Goal: Task Accomplishment & Management: Manage account settings

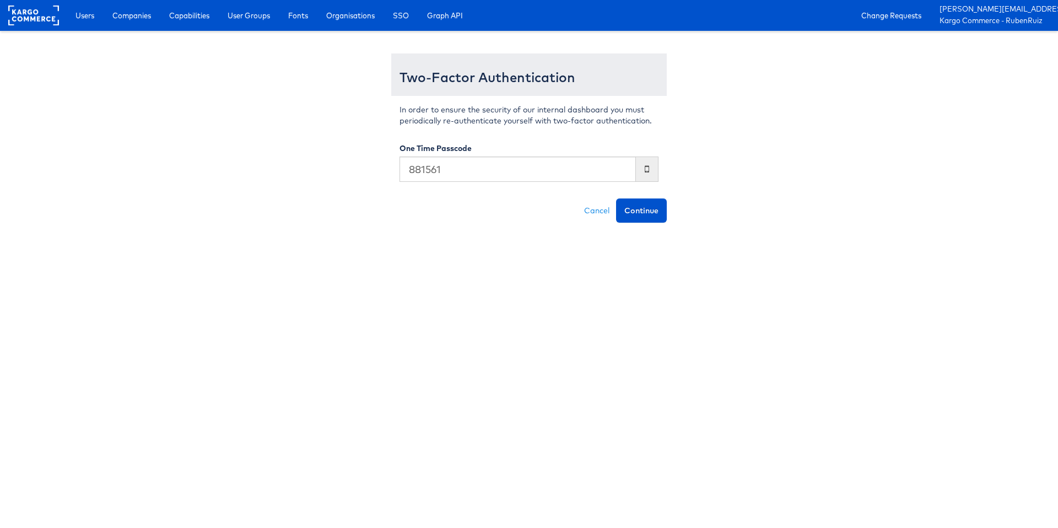
type input "881561"
click at [616, 198] on button "Continue" at bounding box center [641, 210] width 51 height 24
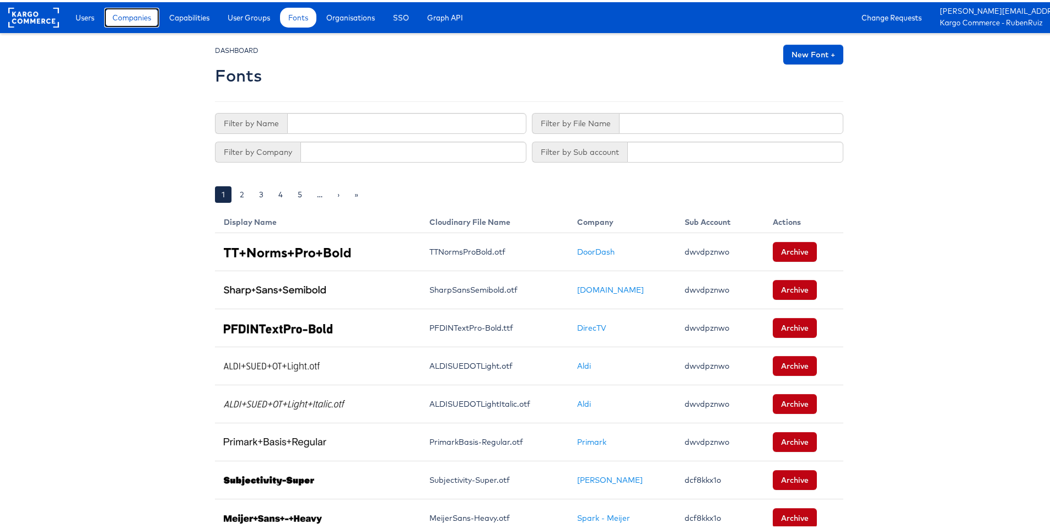
click at [115, 19] on span "Companies" at bounding box center [131, 15] width 39 height 11
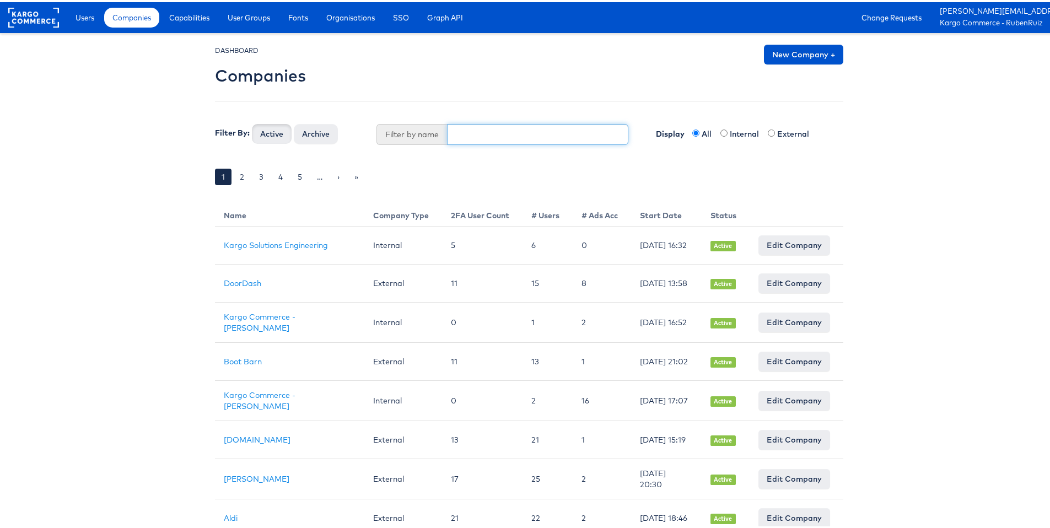
click at [479, 129] on input "text" at bounding box center [538, 132] width 182 height 21
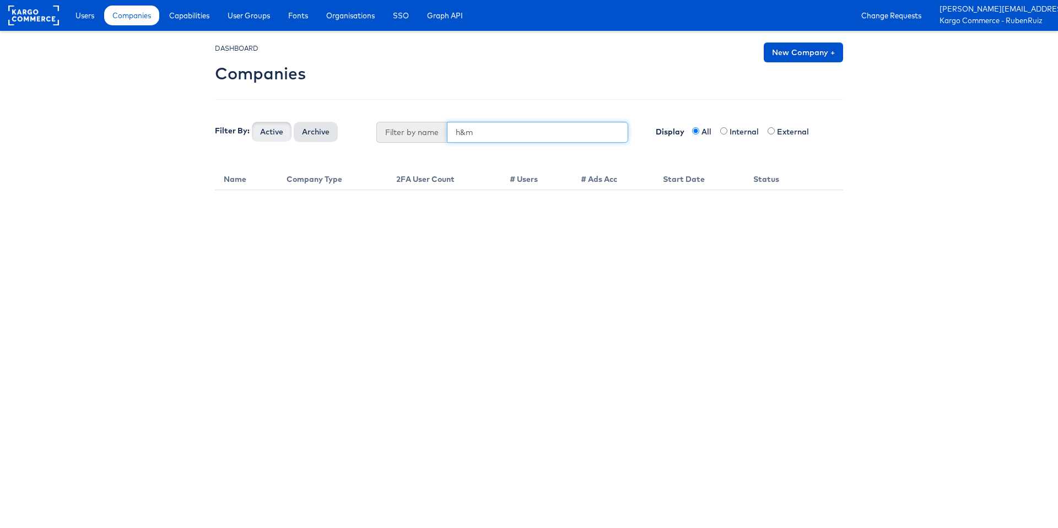
type input "h&m"
click at [301, 128] on button "Archive" at bounding box center [316, 132] width 44 height 20
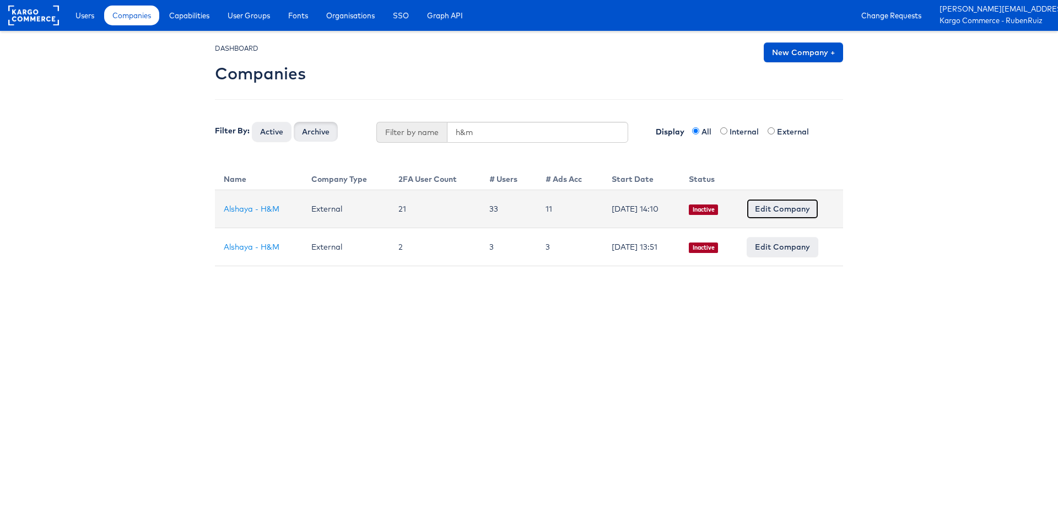
click at [809, 216] on link "Edit Company" at bounding box center [783, 209] width 72 height 20
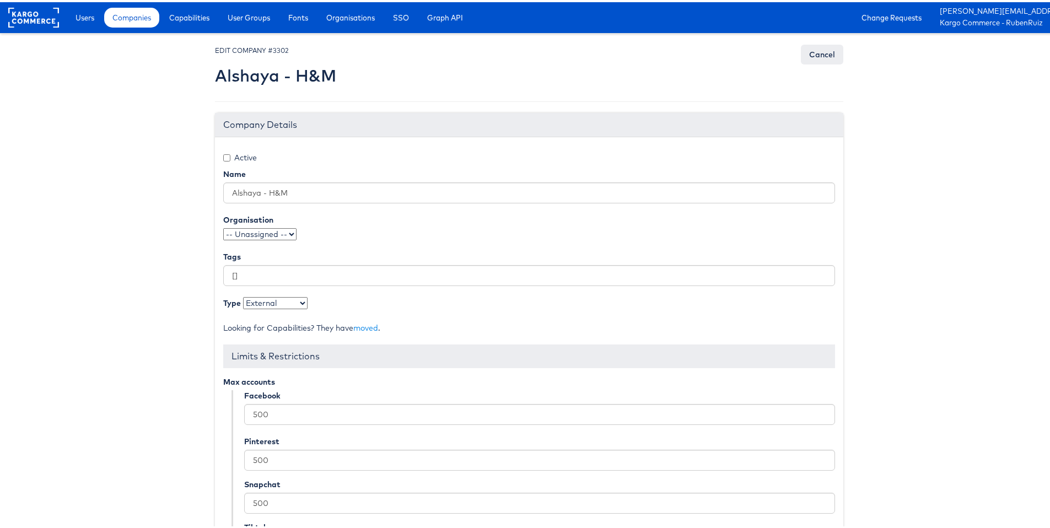
click at [237, 158] on label "Active" at bounding box center [240, 155] width 34 height 11
click at [230, 158] on input "Active" at bounding box center [226, 155] width 7 height 7
checkbox input "true"
click at [92, 21] on link "Users" at bounding box center [84, 16] width 35 height 20
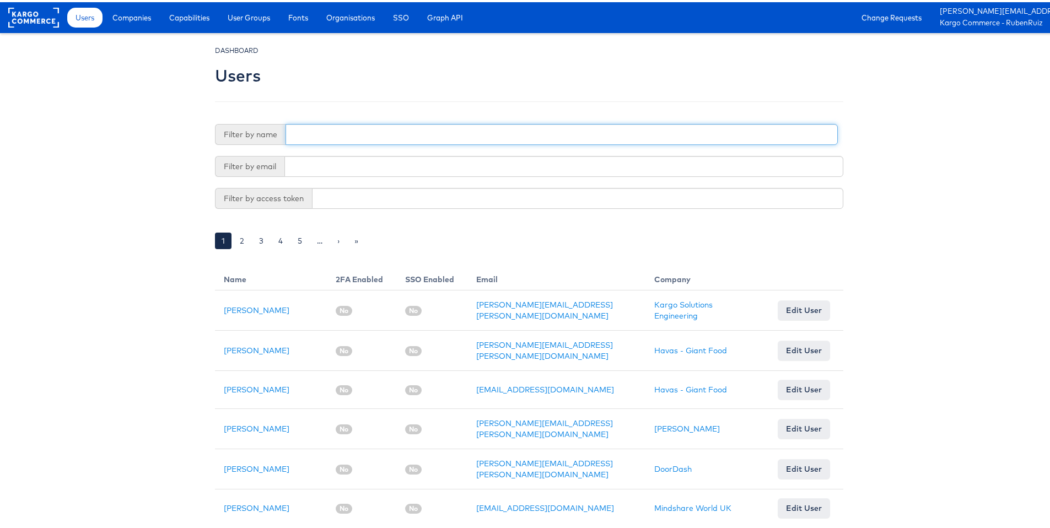
click at [347, 132] on input "text" at bounding box center [562, 132] width 552 height 21
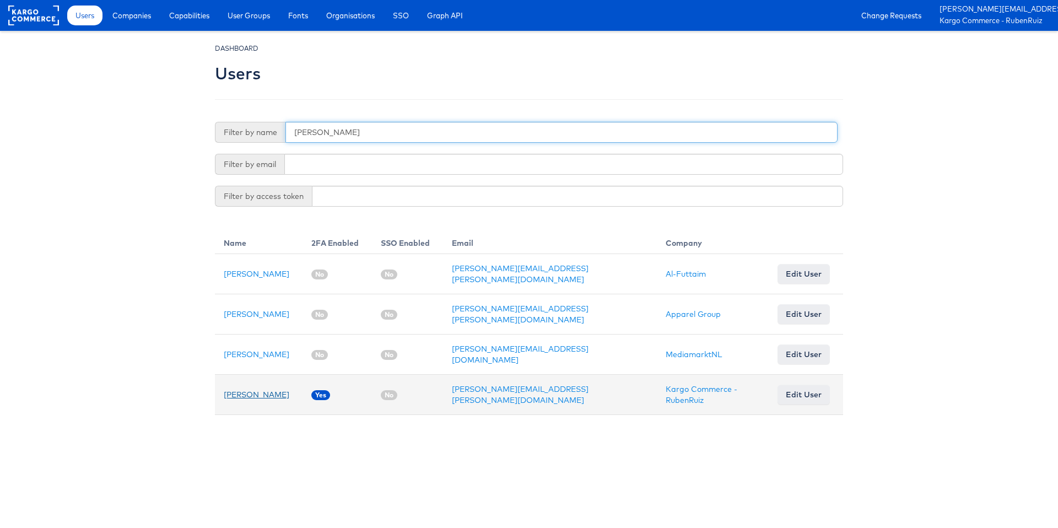
type input "ruben"
click at [255, 390] on link "Ruben Ruiz" at bounding box center [257, 395] width 66 height 10
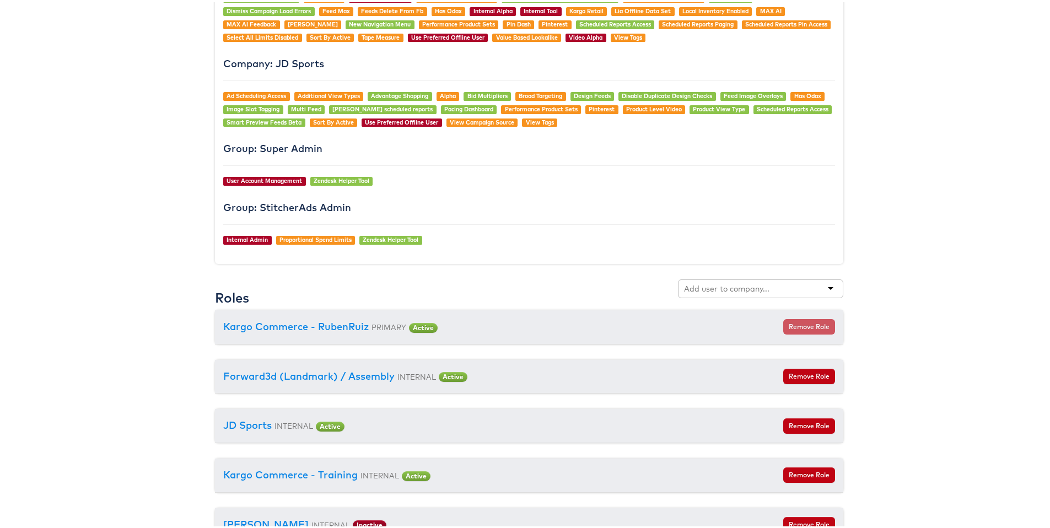
scroll to position [1070, 0]
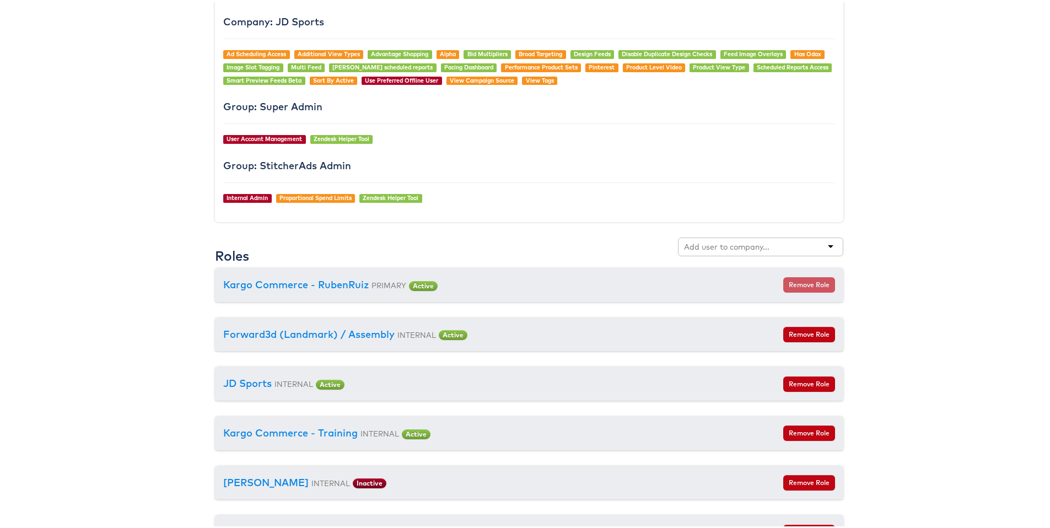
click at [769, 241] on div at bounding box center [760, 244] width 165 height 19
click at [788, 243] on div "h&m" at bounding box center [760, 244] width 165 height 19
click at [829, 245] on div "h&m" at bounding box center [760, 244] width 165 height 19
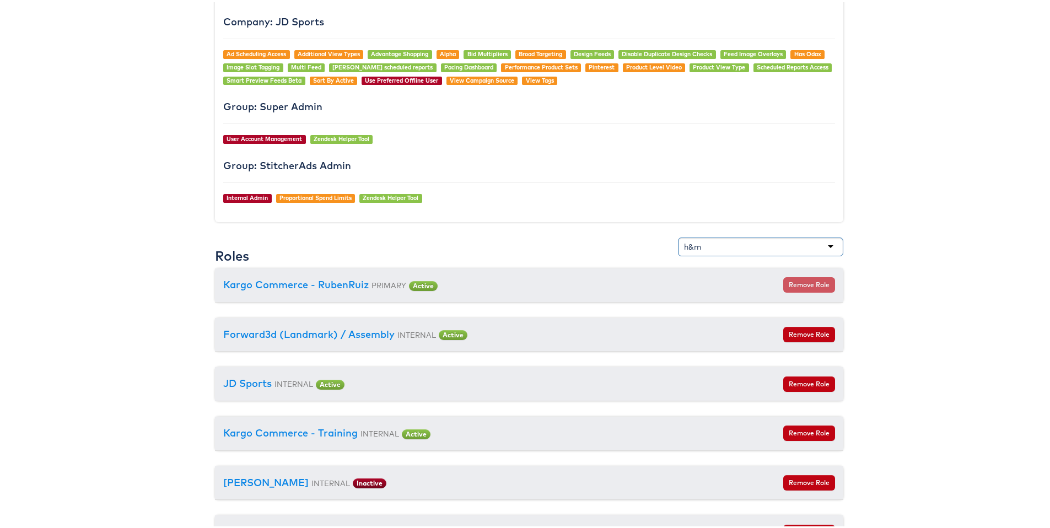
click at [823, 245] on div "h&m" at bounding box center [760, 244] width 165 height 19
click at [758, 245] on div "h&m" at bounding box center [760, 244] width 165 height 19
type input "h"
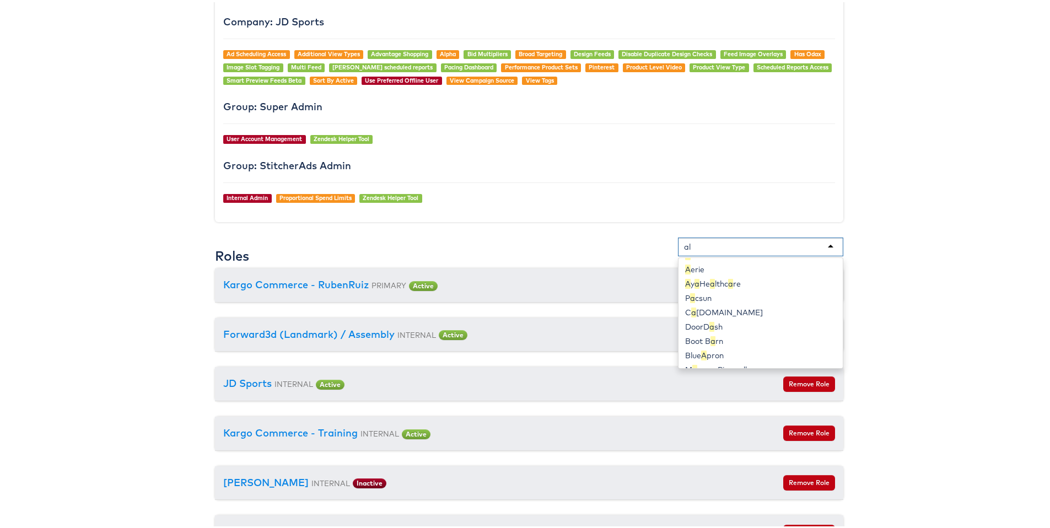
scroll to position [0, 0]
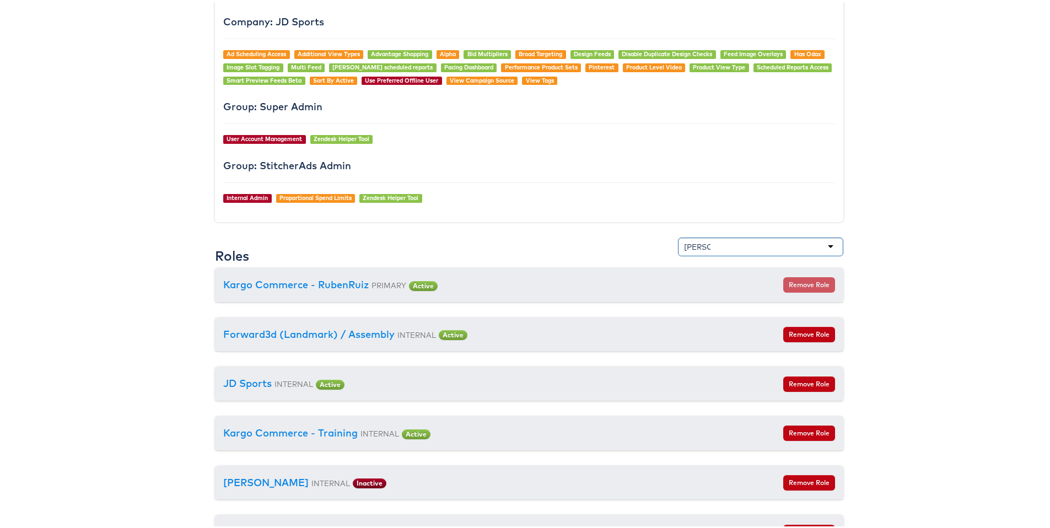
type input "alshaya"
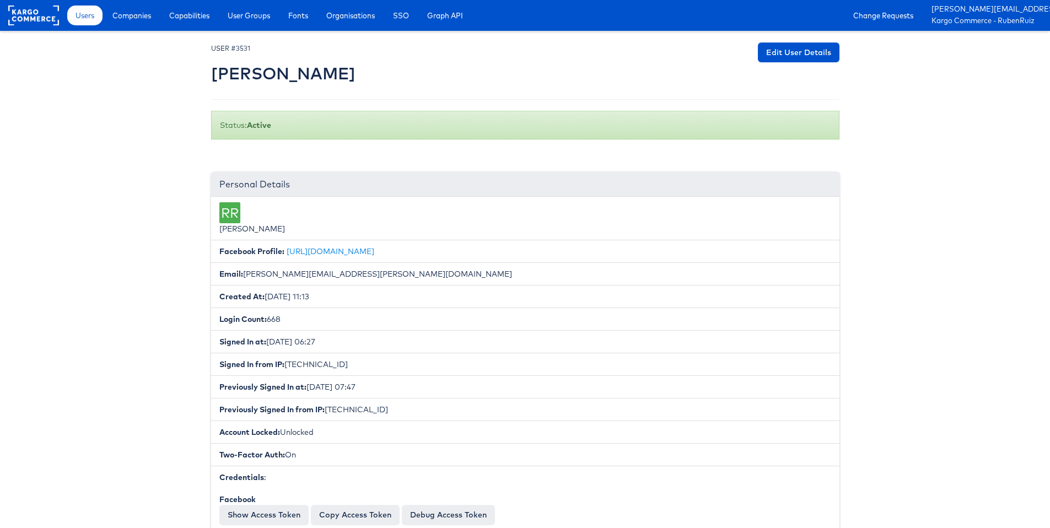
scroll to position [1072, 0]
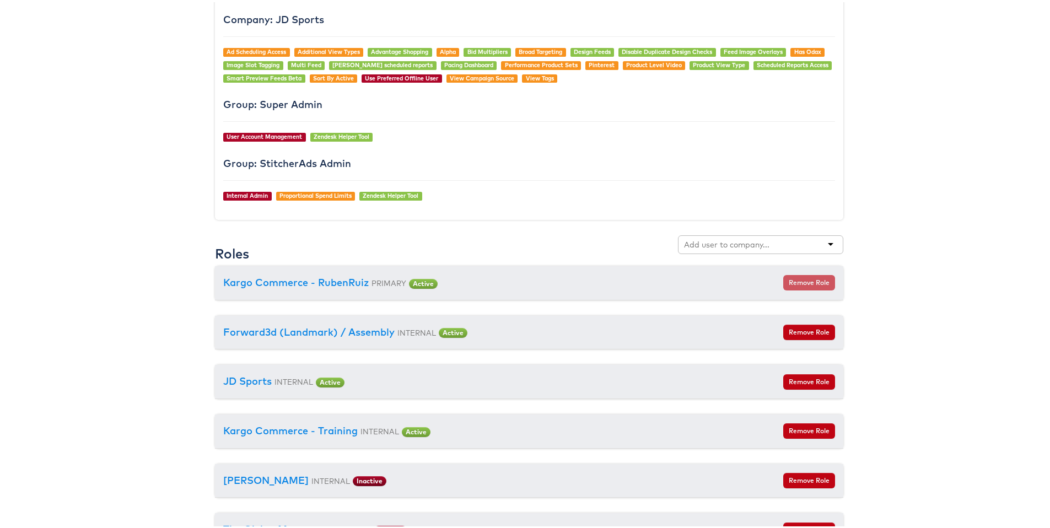
click at [791, 244] on div at bounding box center [760, 242] width 165 height 19
type input "a"
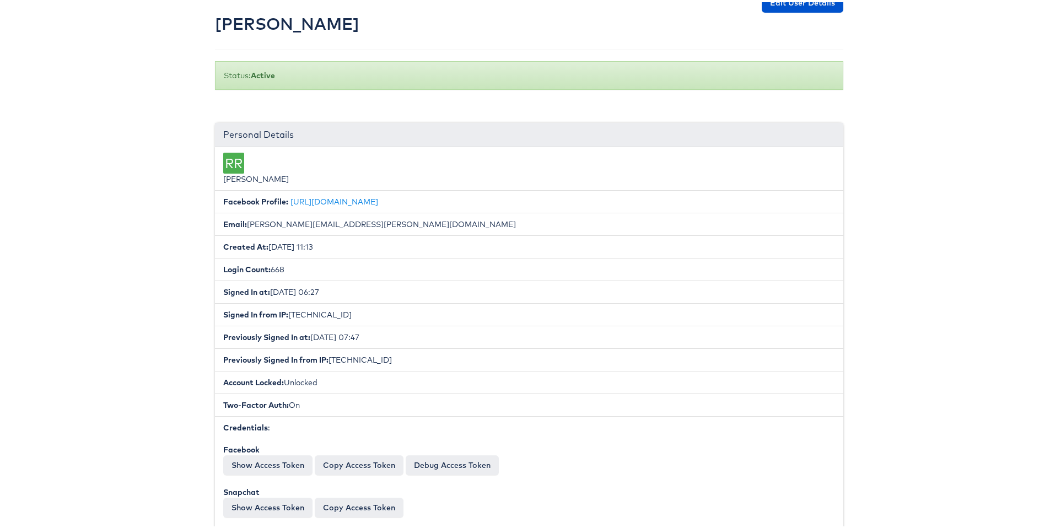
scroll to position [0, 0]
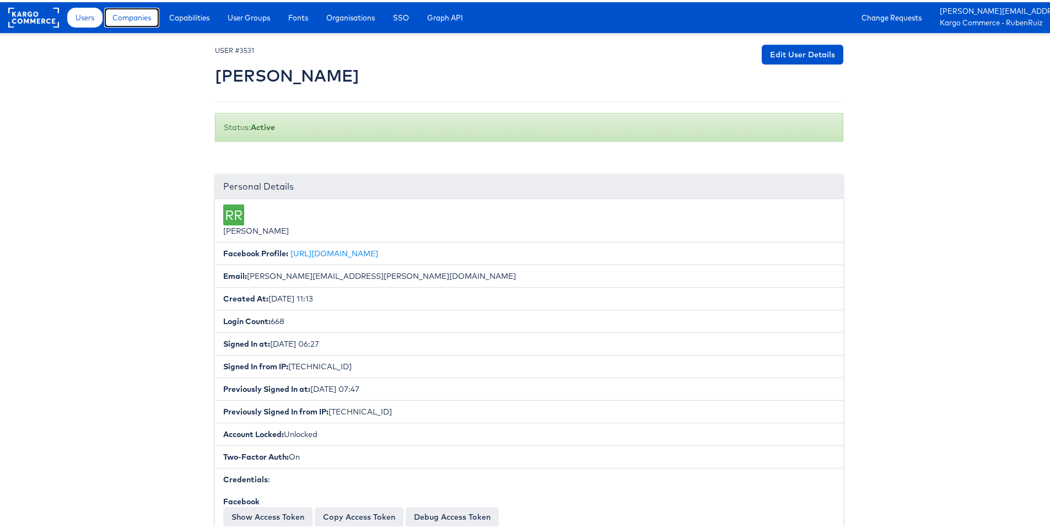
click at [144, 17] on span "Companies" at bounding box center [131, 15] width 39 height 11
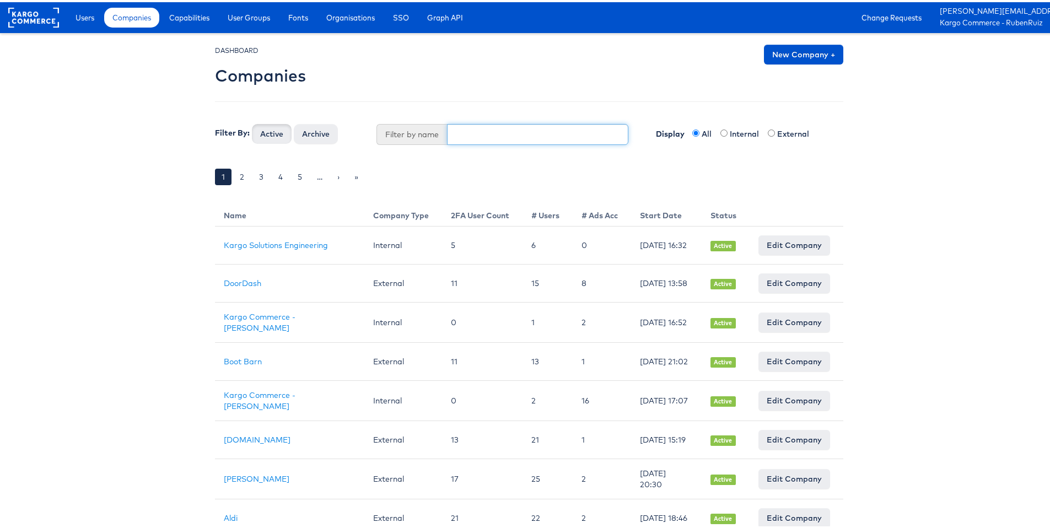
click at [476, 130] on input "text" at bounding box center [538, 132] width 182 height 21
type input "a"
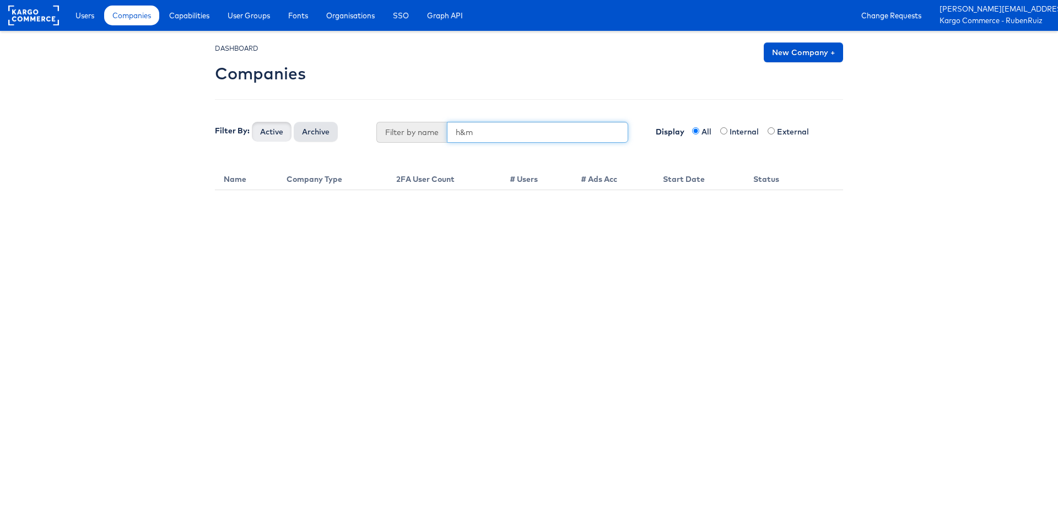
type input "h&m"
click at [307, 127] on button "Archive" at bounding box center [316, 132] width 44 height 20
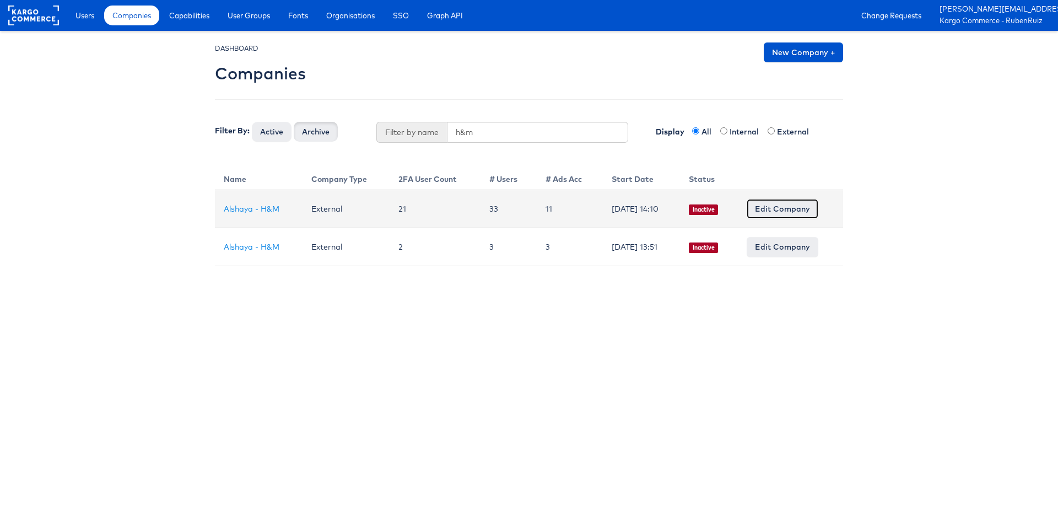
click at [773, 212] on link "Edit Company" at bounding box center [783, 209] width 72 height 20
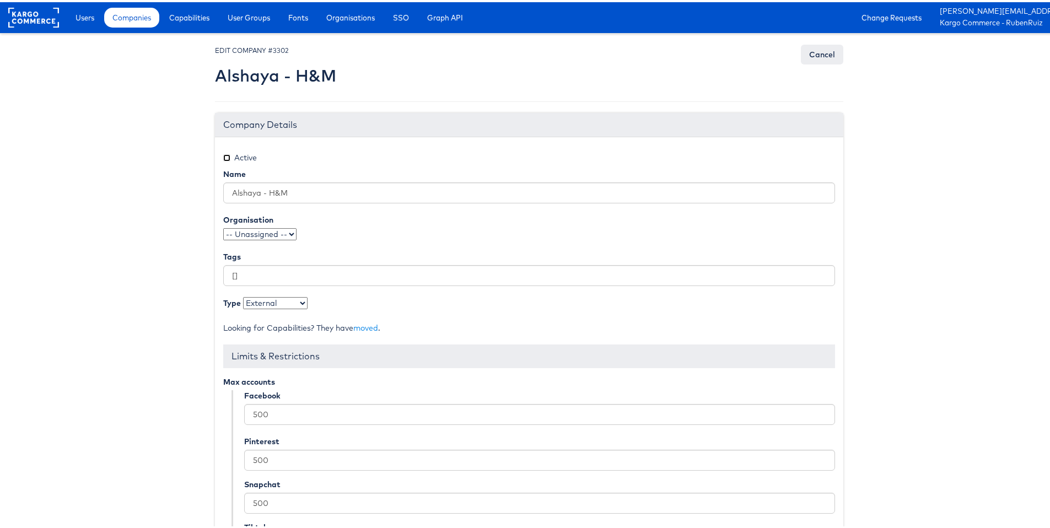
click at [225, 153] on input "Active" at bounding box center [226, 155] width 7 height 7
checkbox input "true"
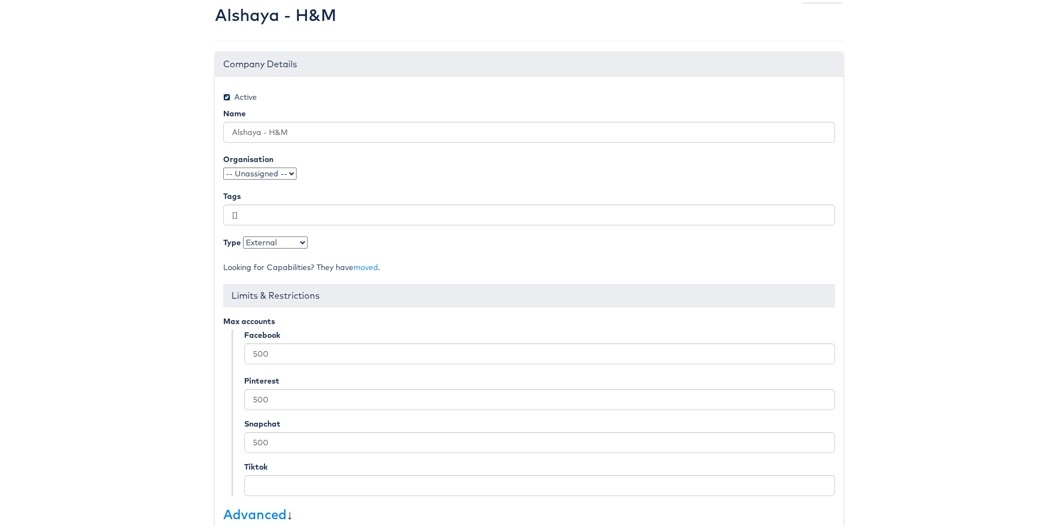
scroll to position [119, 0]
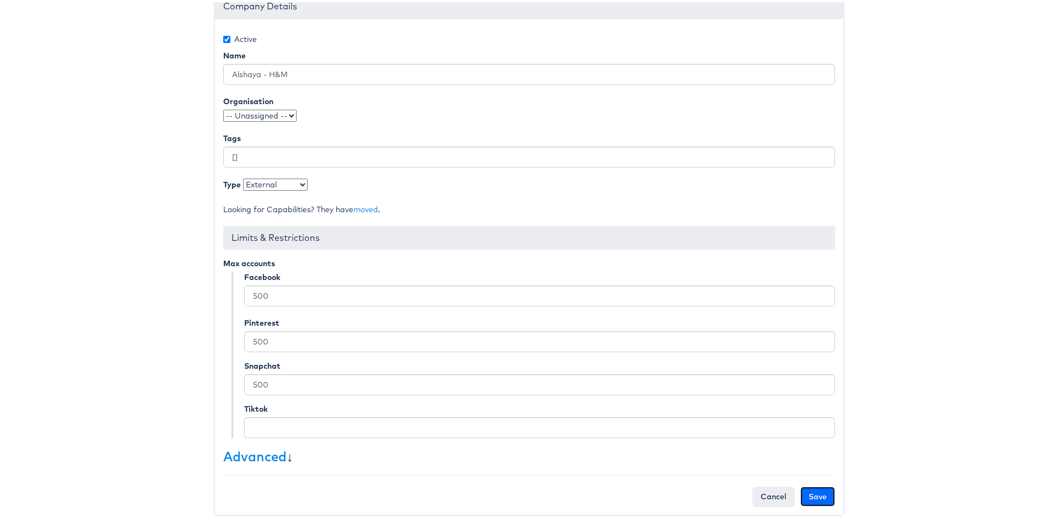
click at [812, 503] on input "Save" at bounding box center [817, 495] width 35 height 20
type input "Saving..."
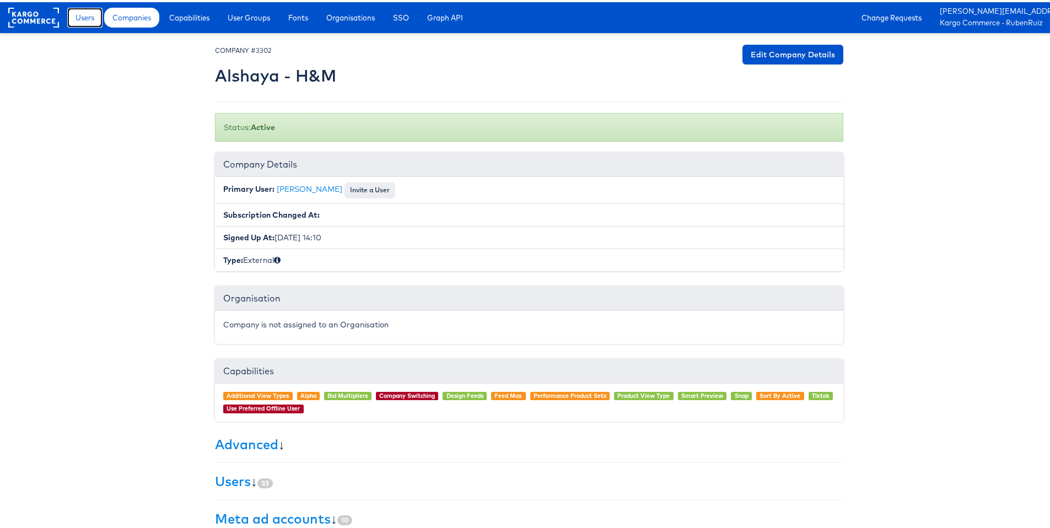
click at [77, 14] on span "Users" at bounding box center [85, 15] width 19 height 11
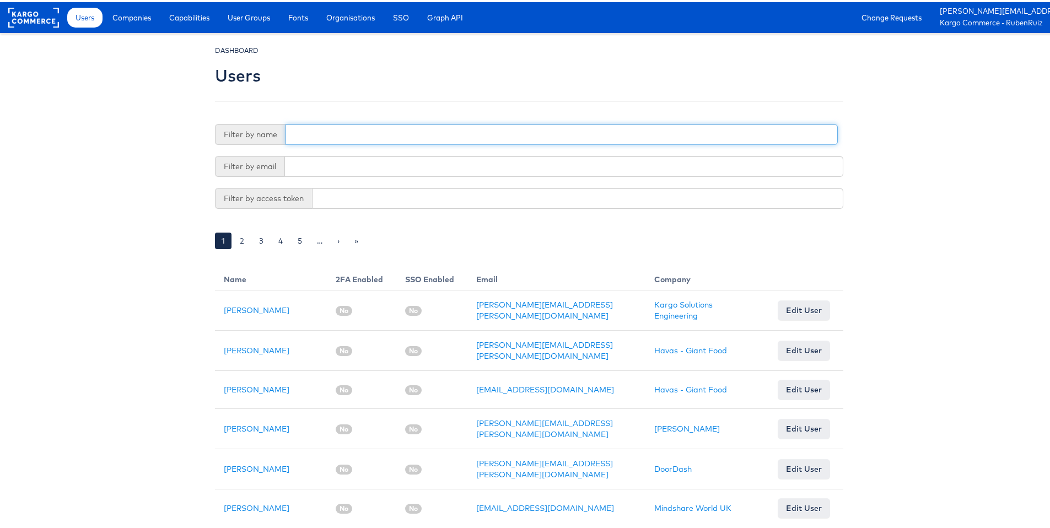
click at [412, 133] on input "text" at bounding box center [562, 132] width 552 height 21
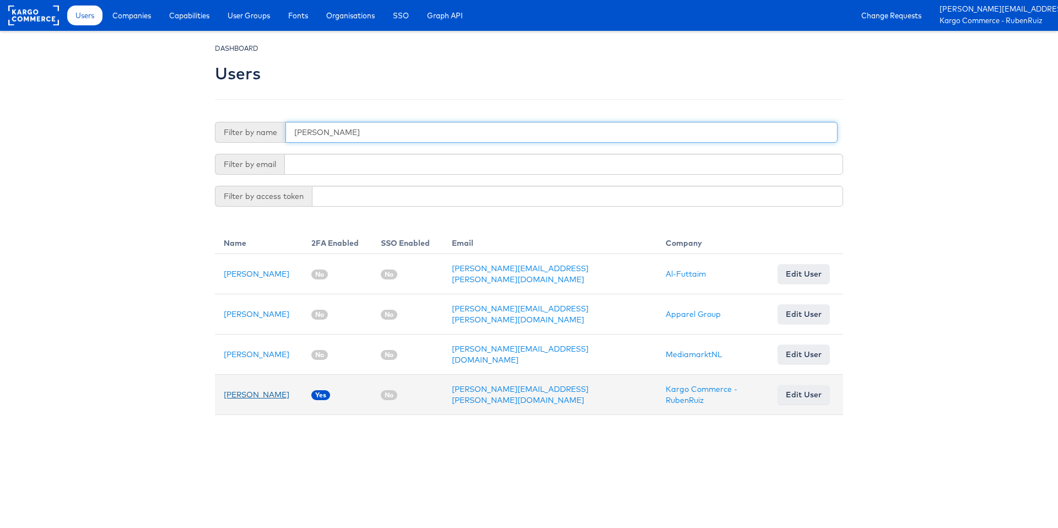
type input "[PERSON_NAME]"
click at [250, 391] on link "[PERSON_NAME]" at bounding box center [257, 395] width 66 height 10
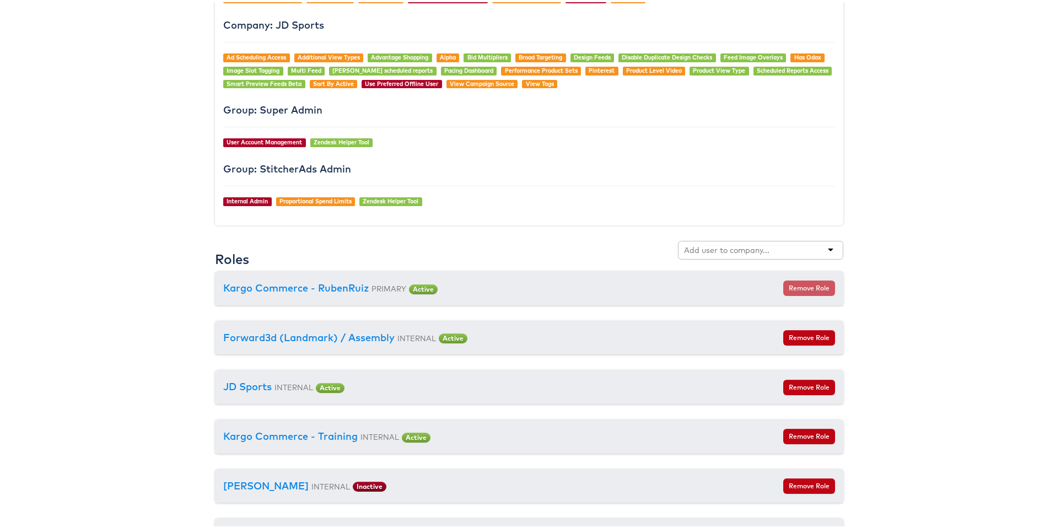
scroll to position [1161, 0]
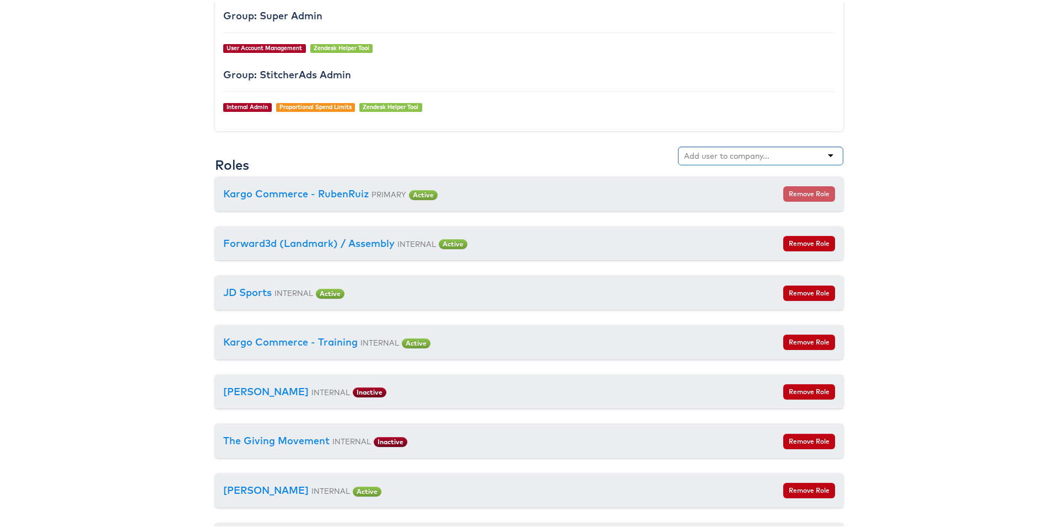
click at [766, 153] on input "text" at bounding box center [727, 153] width 87 height 11
type input "a"
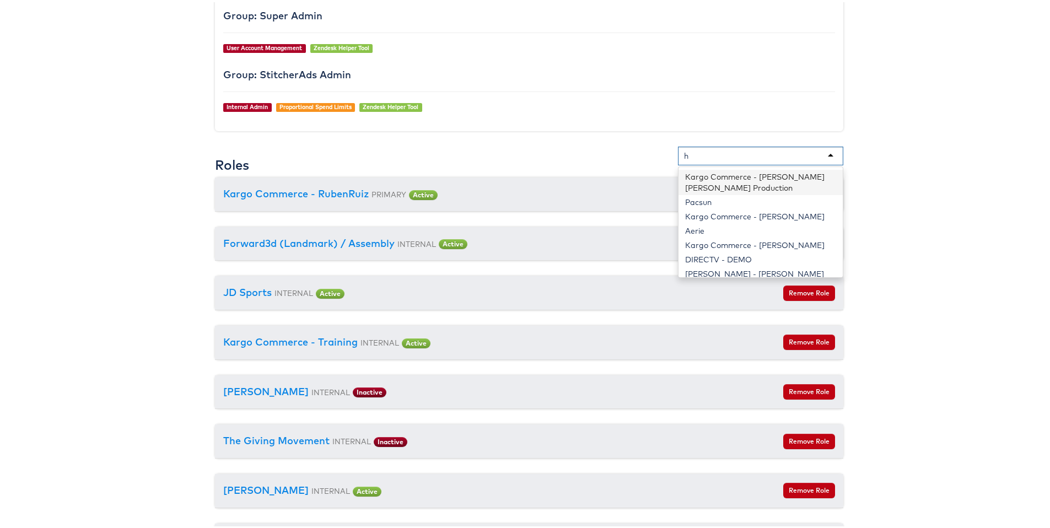
scroll to position [46, 0]
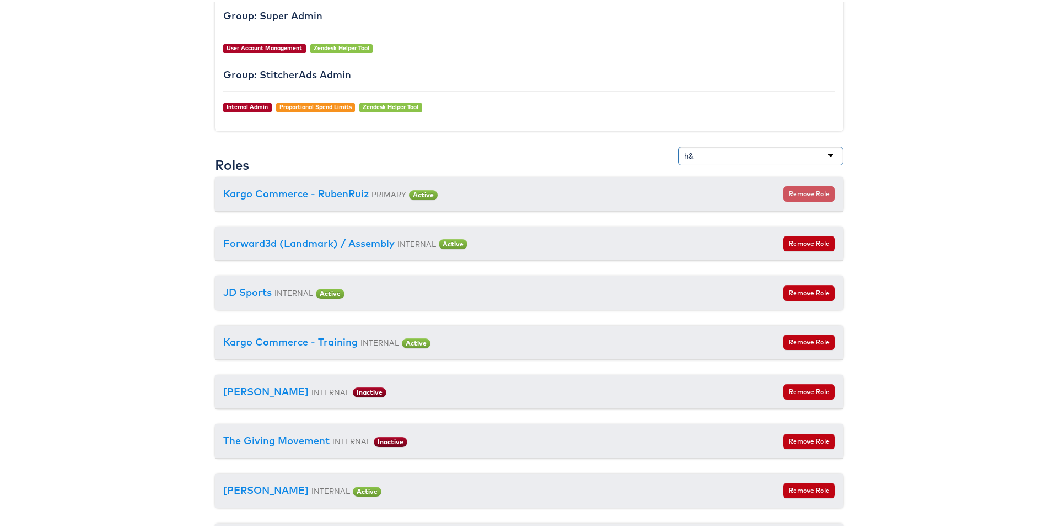
type input "h"
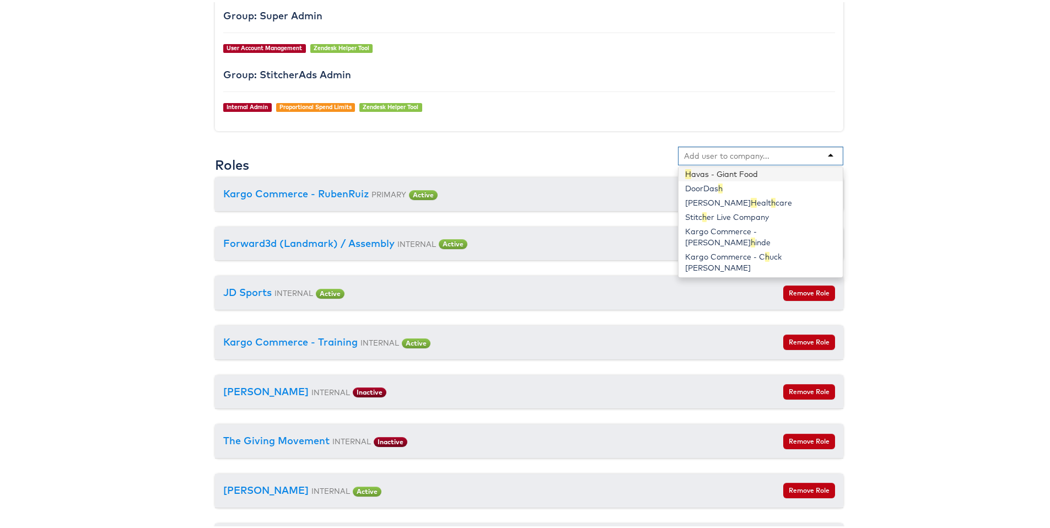
scroll to position [38, 0]
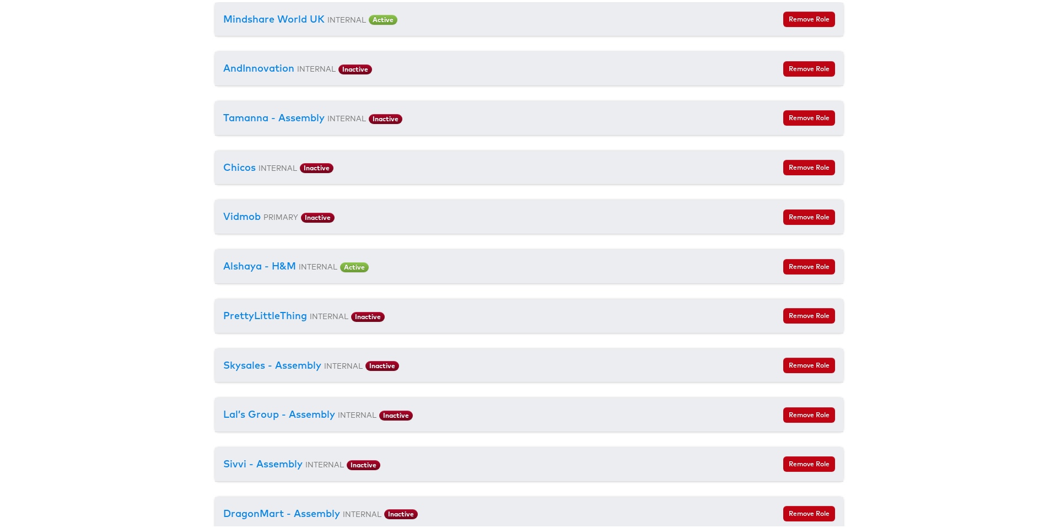
scroll to position [1781, 0]
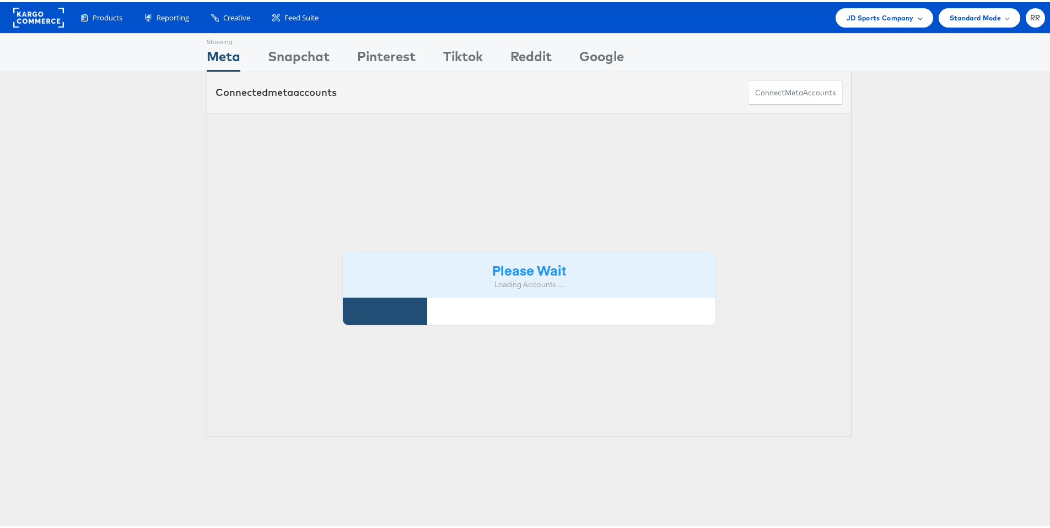
click at [877, 17] on span "JD Sports Company" at bounding box center [880, 16] width 67 height 12
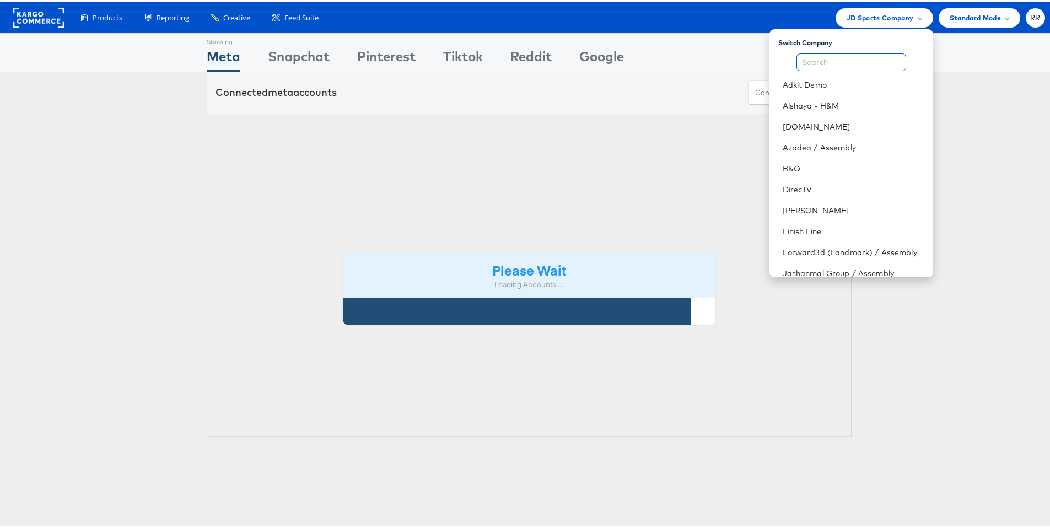
click at [845, 59] on input "text" at bounding box center [852, 60] width 110 height 18
click at [836, 99] on link "Alshaya - H&M" at bounding box center [854, 103] width 142 height 11
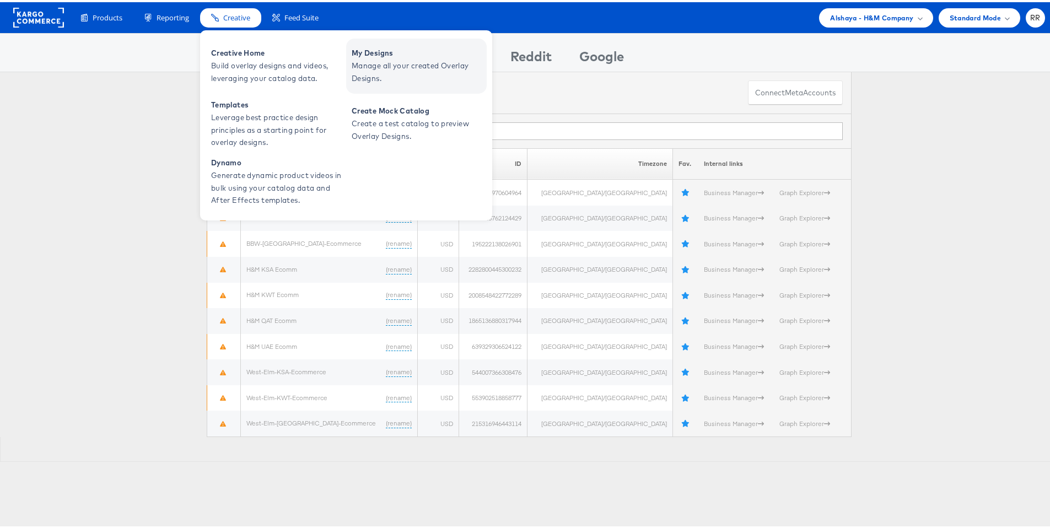
click at [400, 63] on span "Manage all your created Overlay Designs." at bounding box center [418, 69] width 132 height 25
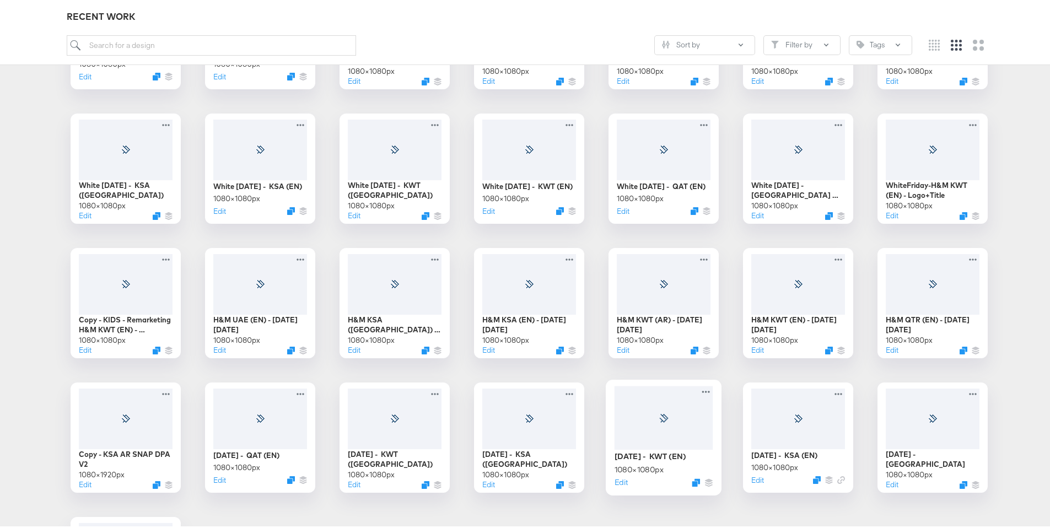
scroll to position [820, 0]
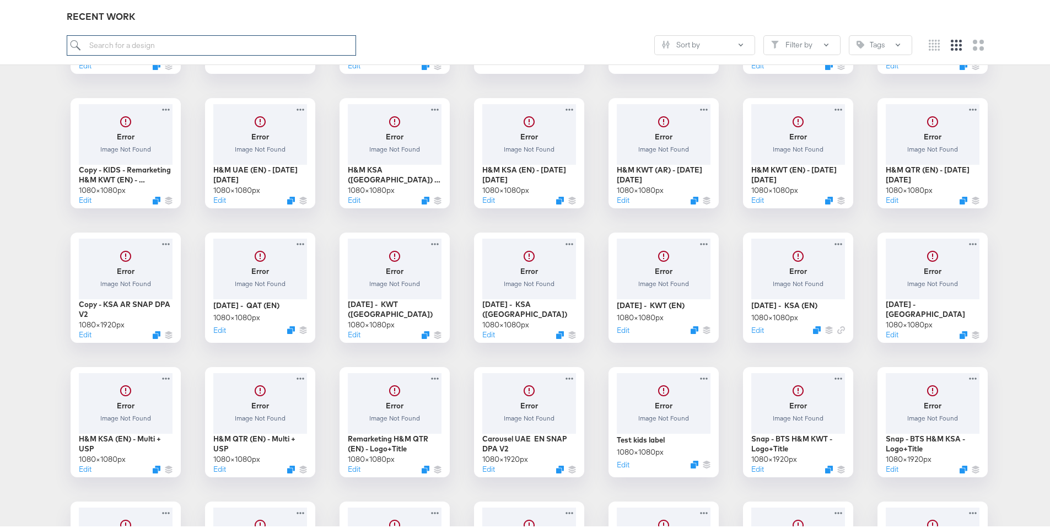
click at [248, 52] on input "search" at bounding box center [212, 43] width 290 height 20
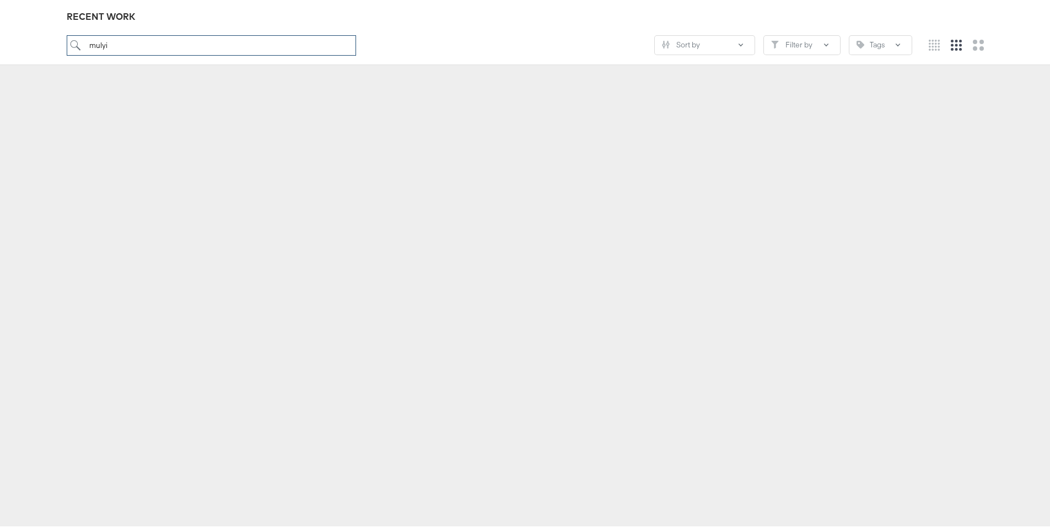
scroll to position [122, 0]
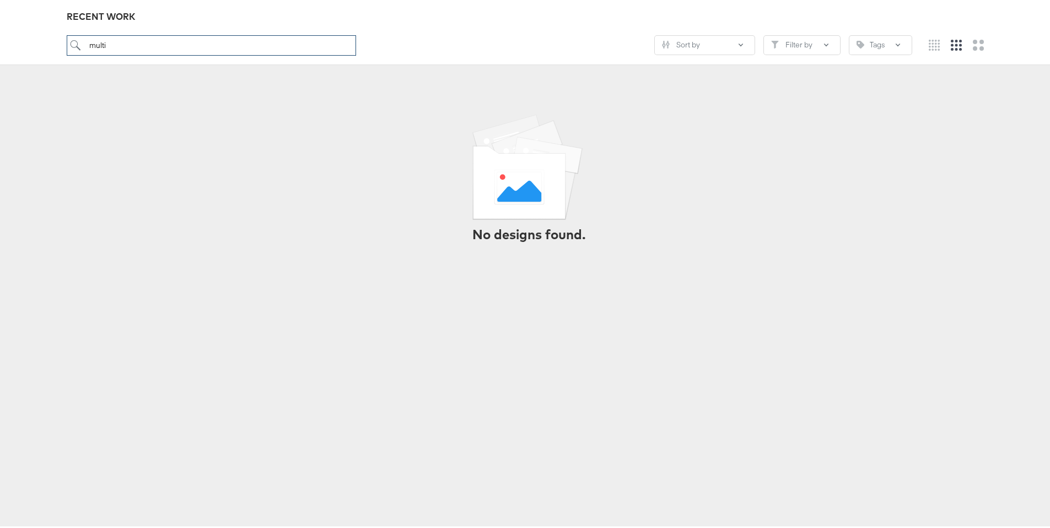
type input "multi"
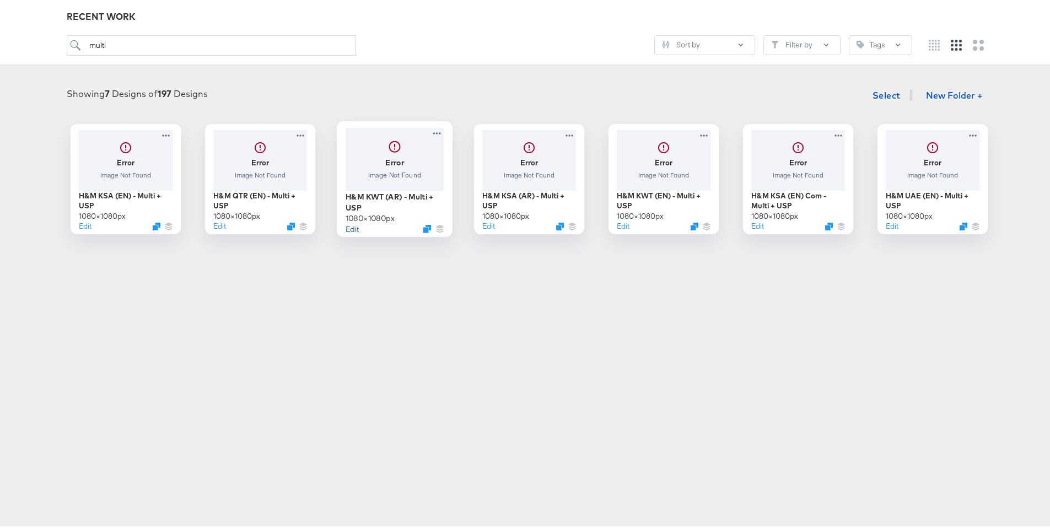
click at [346, 223] on button "Edit" at bounding box center [352, 226] width 13 height 10
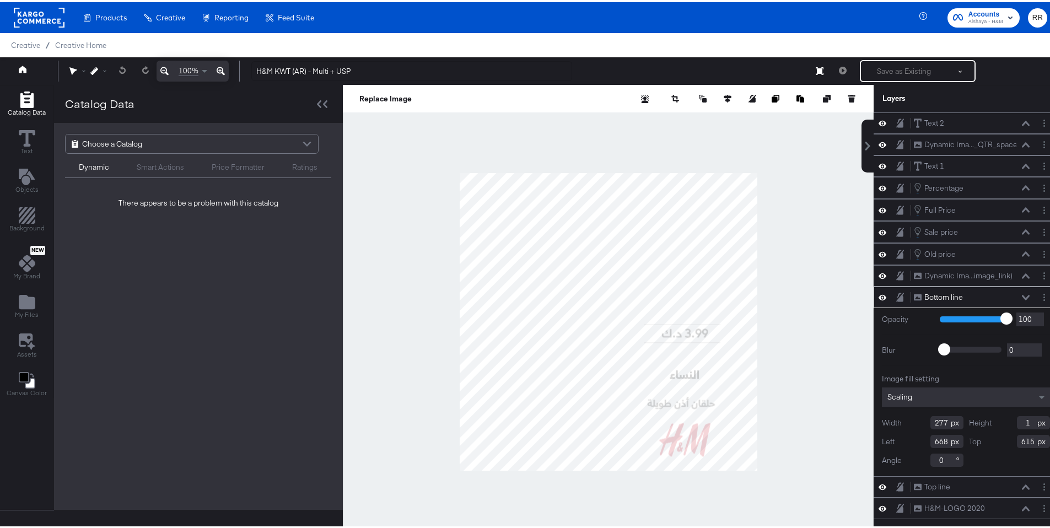
click at [805, 249] on div at bounding box center [608, 320] width 531 height 474
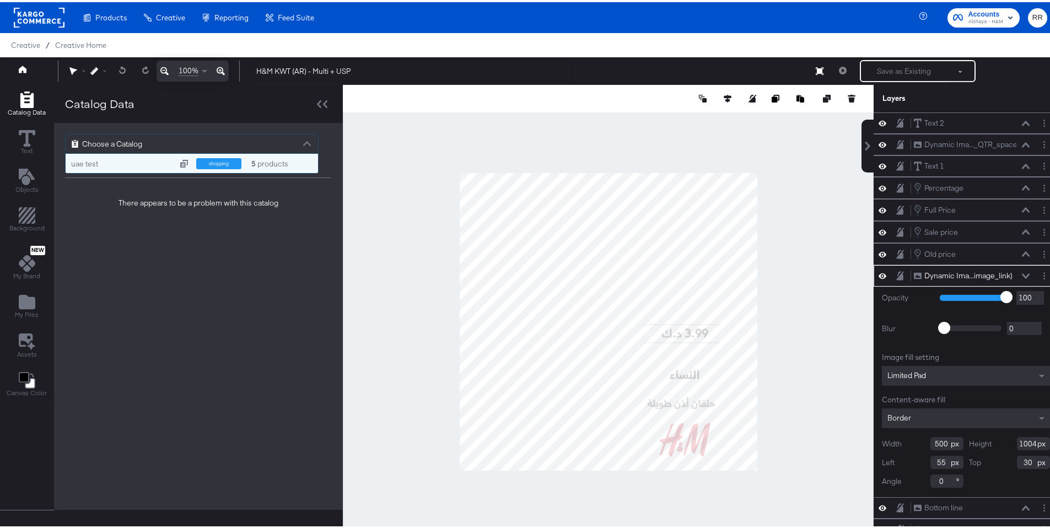
click at [264, 137] on div "Choose a Catalog" at bounding box center [192, 141] width 252 height 19
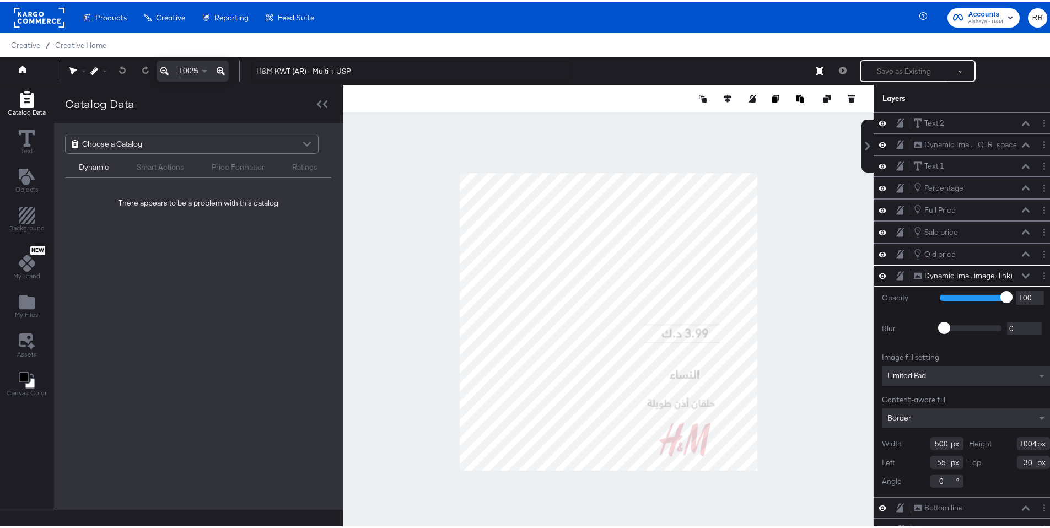
click at [240, 240] on div "Choose a Catalog Dynamic Smart Actions Price Formatter Ratings There appears to…" at bounding box center [198, 314] width 289 height 387
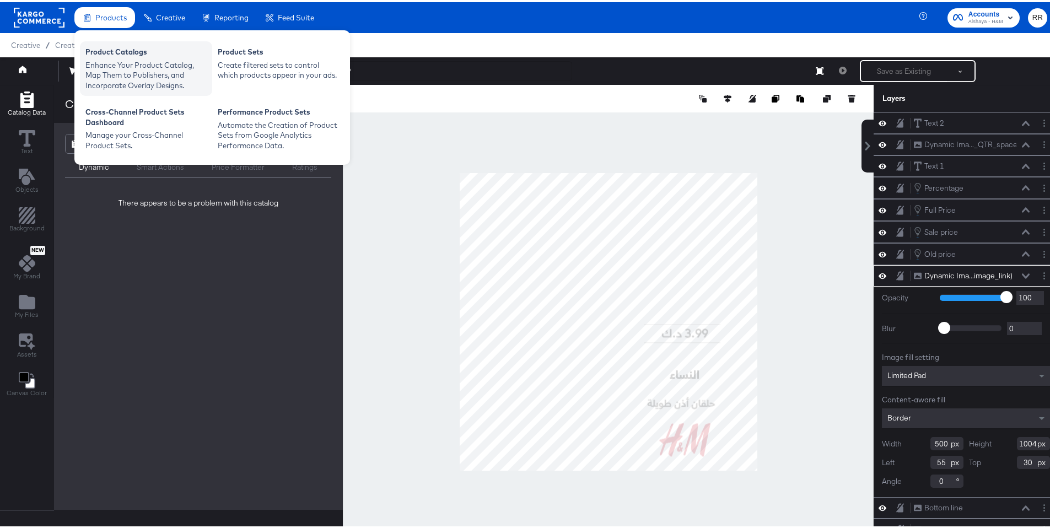
click at [126, 57] on div "Product Catalogs" at bounding box center [145, 51] width 121 height 13
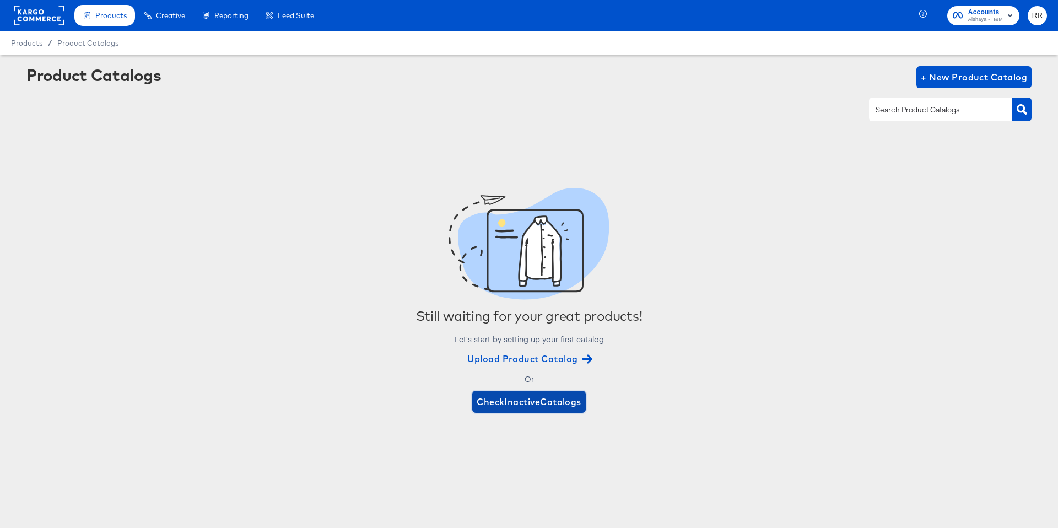
click at [558, 400] on span "Check Inactive Catalogs" at bounding box center [529, 401] width 105 height 15
click at [940, 79] on span "+ New Product Catalog" at bounding box center [974, 76] width 106 height 15
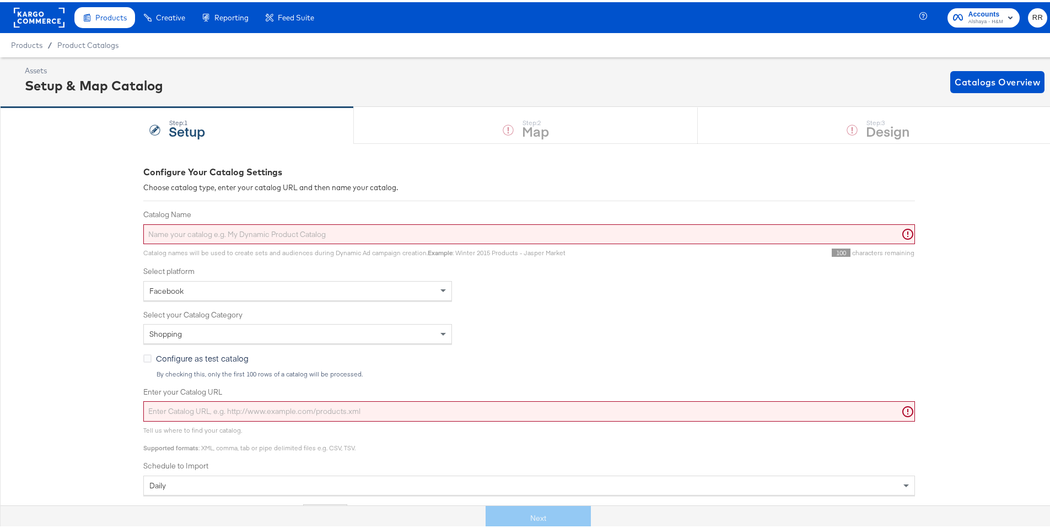
click at [204, 408] on input "Enter your Catalog URL" at bounding box center [529, 409] width 772 height 20
paste input "https://feeds.datafeedwatch.com/30756/fad97d9731c19584b432a591039b7855cf0d63fd.…"
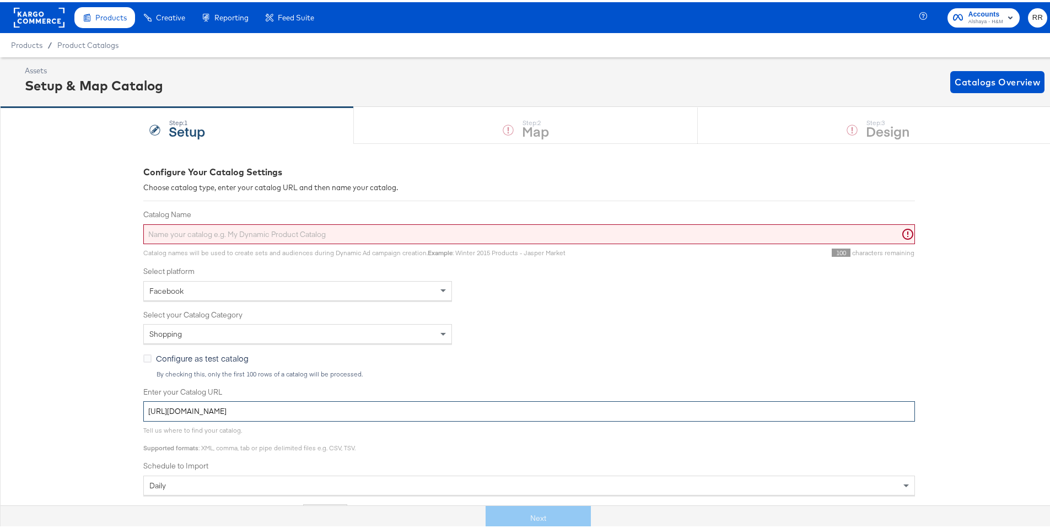
type input "https://feeds.datafeedwatch.com/30756/fad97d9731c19584b432a591039b7855cf0d63fd.…"
click at [200, 234] on input "Catalog Name" at bounding box center [529, 232] width 772 height 20
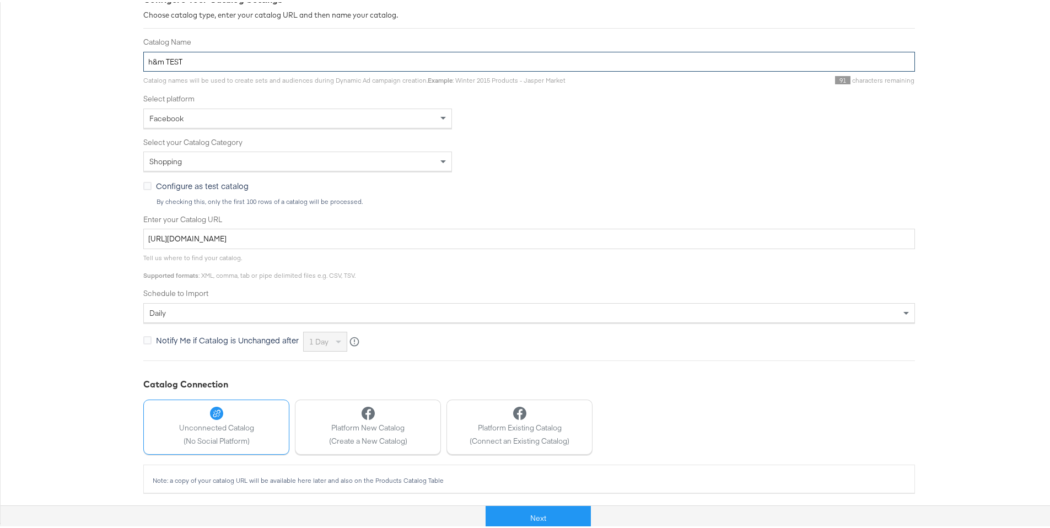
scroll to position [174, 0]
type input "h&m TEST"
click at [529, 504] on button "Next" at bounding box center [538, 516] width 105 height 25
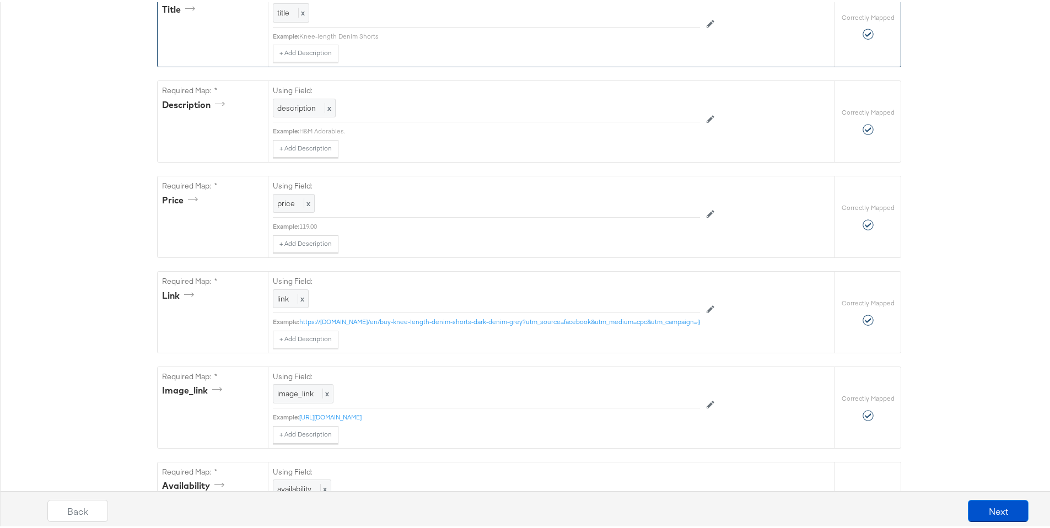
scroll to position [752, 0]
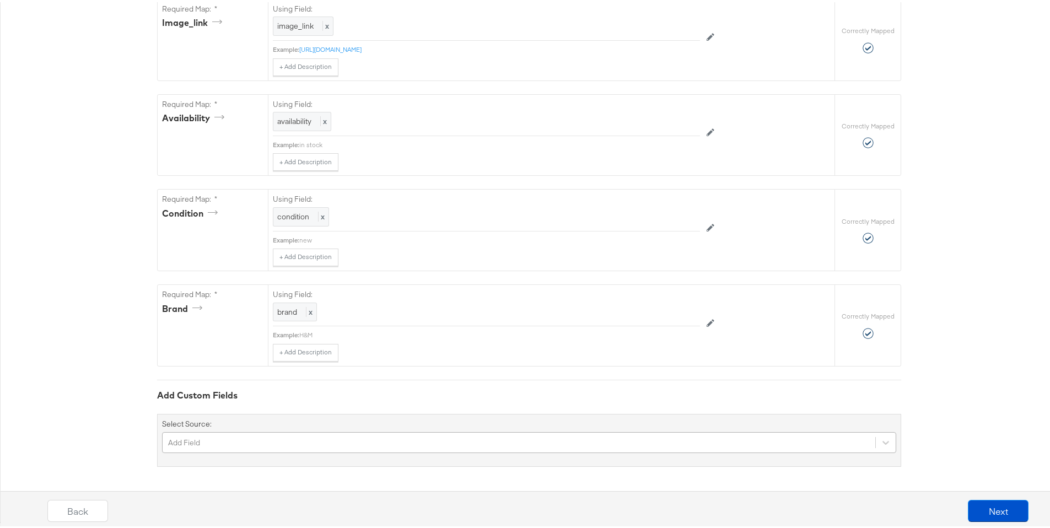
click at [459, 440] on div "Add Field" at bounding box center [529, 440] width 734 height 21
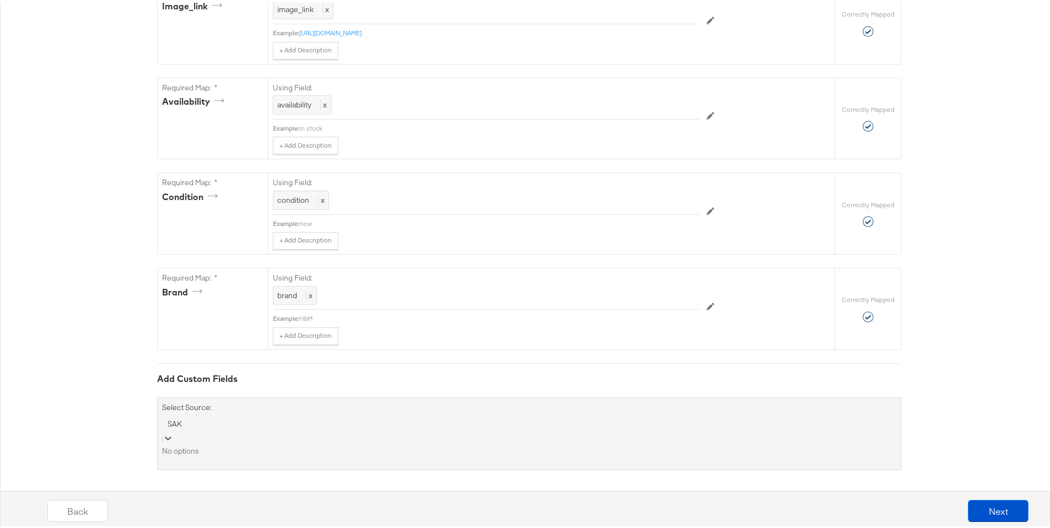
type input "SA"
click at [250, 454] on div "sale_price" at bounding box center [529, 449] width 734 height 10
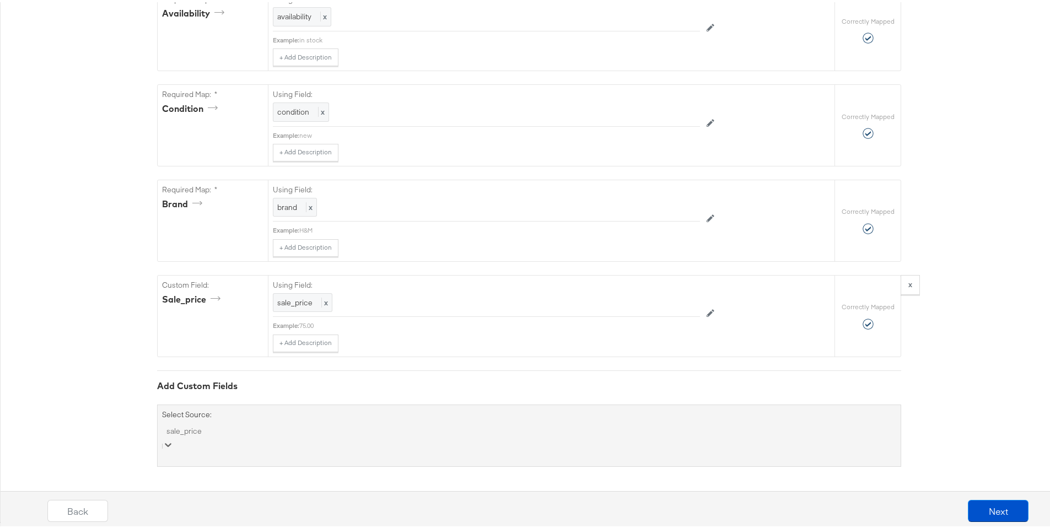
scroll to position [847, 0]
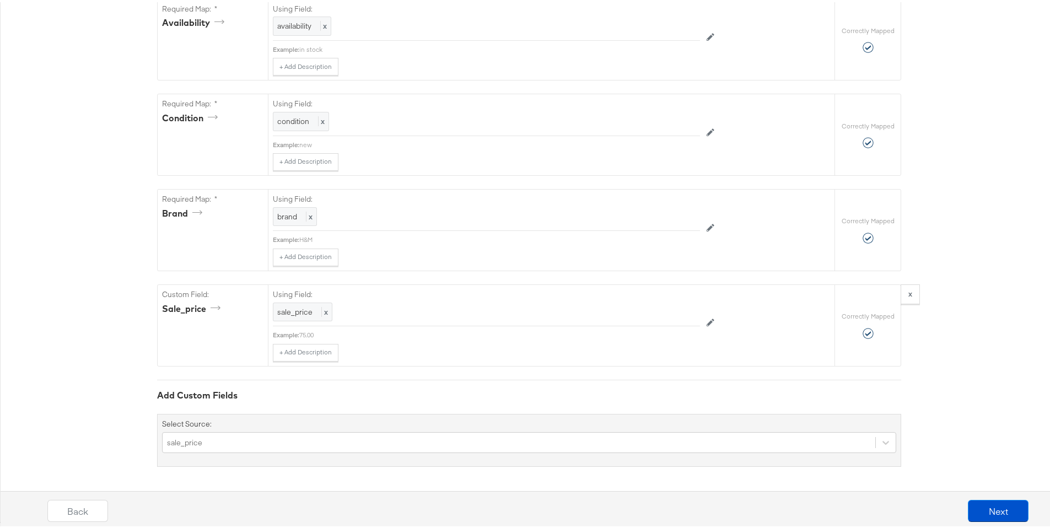
click at [387, 440] on div "sale_price" at bounding box center [529, 440] width 734 height 21
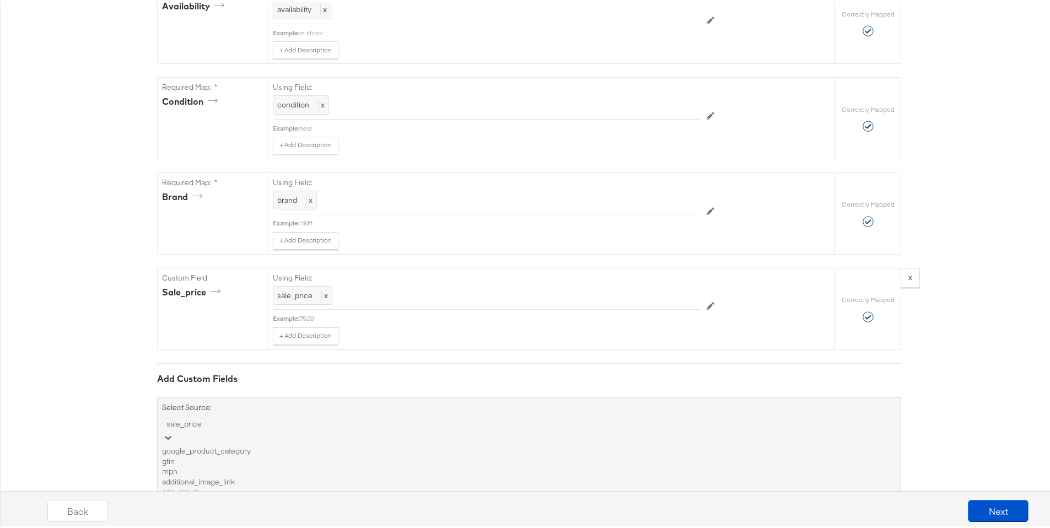
scroll to position [940, 0]
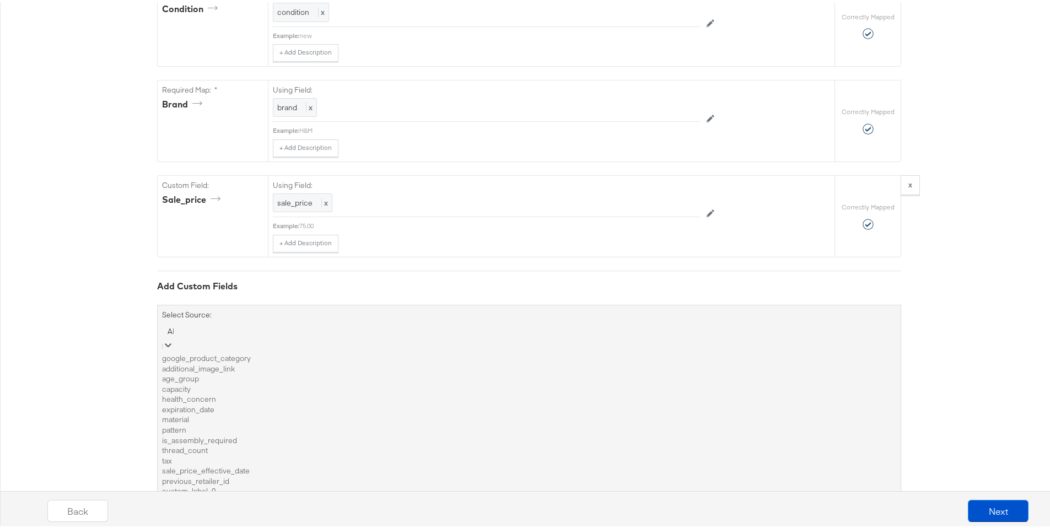
type input "ADD"
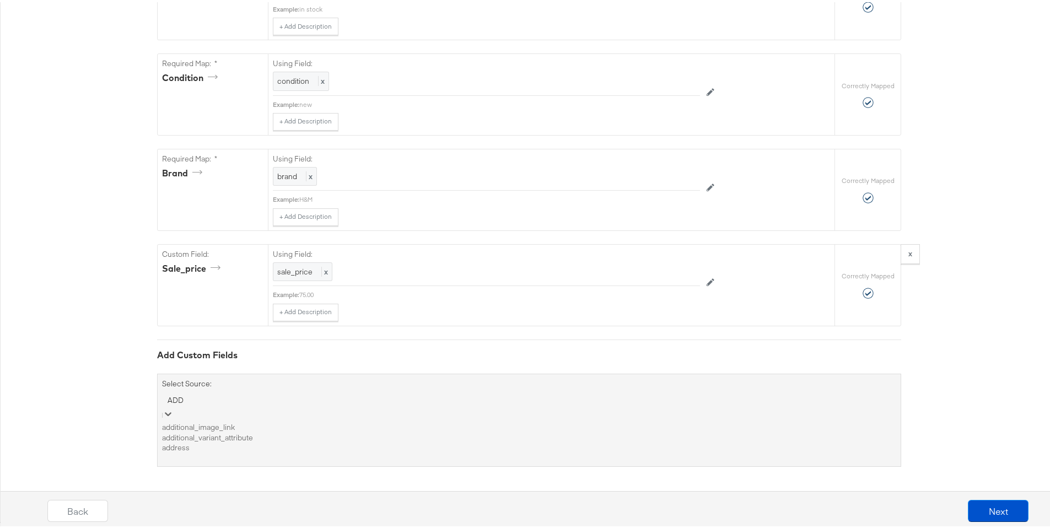
scroll to position [847, 0]
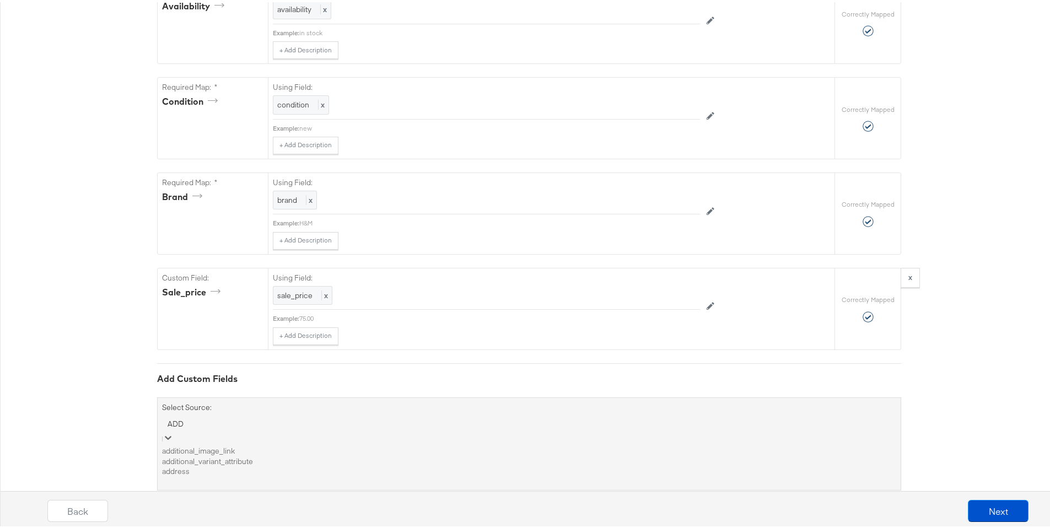
click at [352, 456] on div "additional_image_link additional_variant_attribute address" at bounding box center [529, 459] width 734 height 31
click at [334, 454] on div "additional_image_link" at bounding box center [529, 449] width 734 height 10
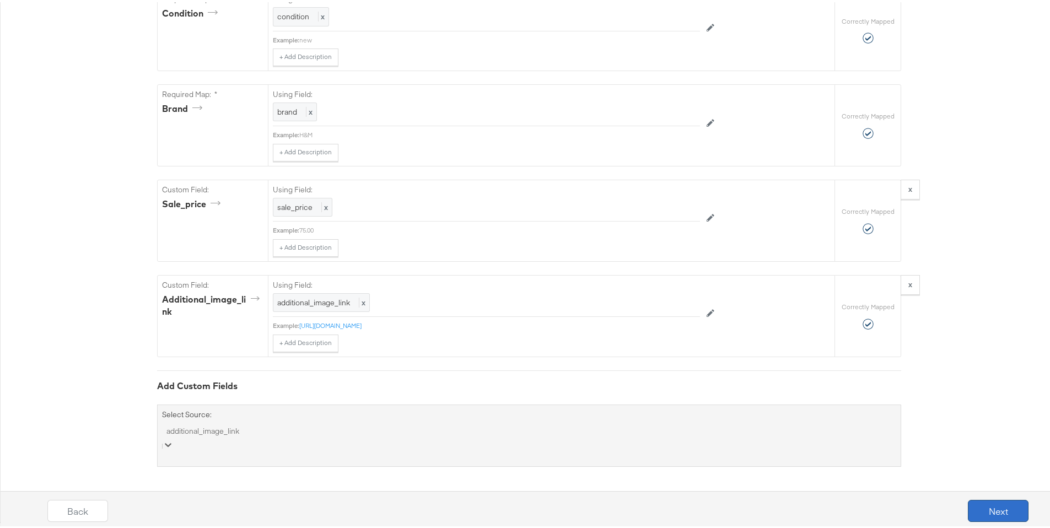
click at [982, 507] on button "Next" at bounding box center [998, 509] width 61 height 22
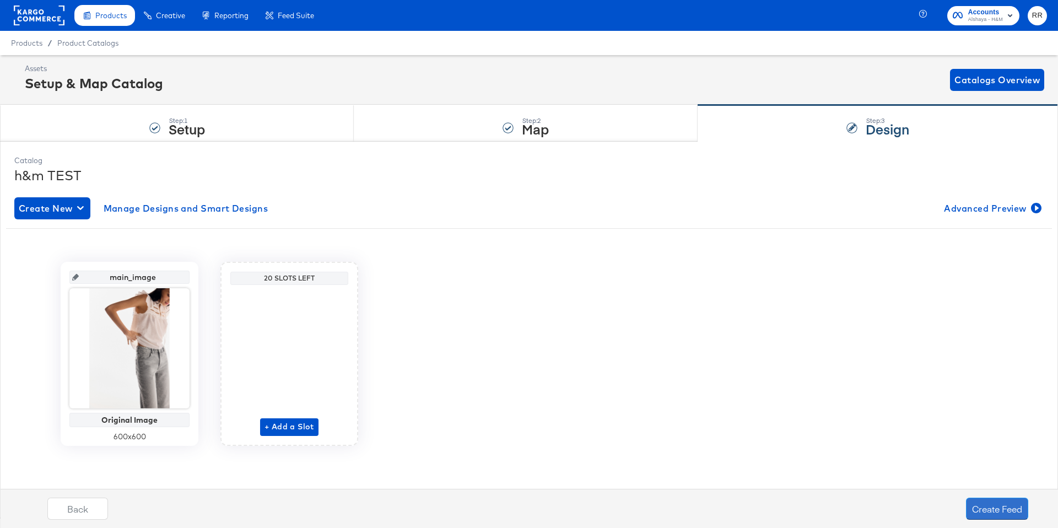
click at [982, 507] on button "Create Feed" at bounding box center [997, 509] width 62 height 22
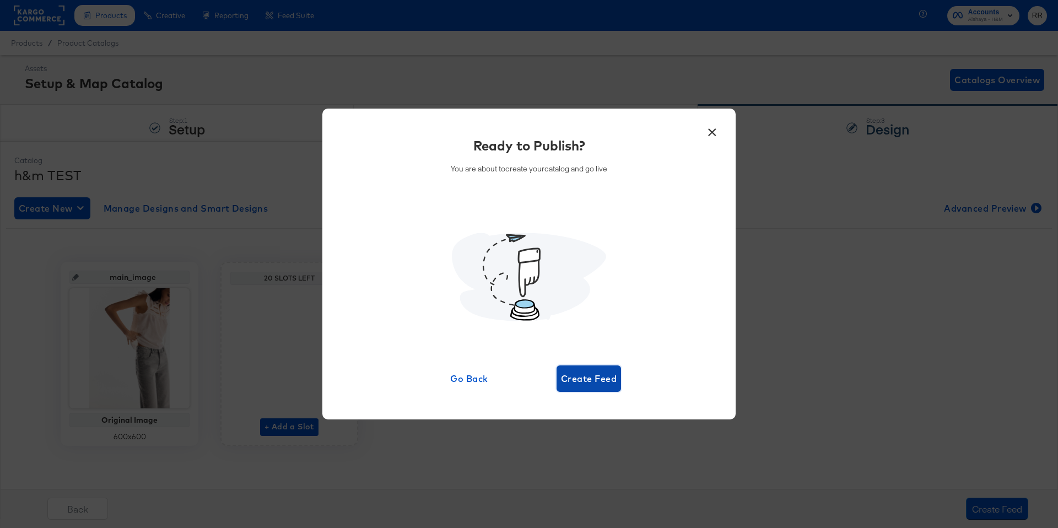
click at [617, 390] on button "Create Feed" at bounding box center [589, 379] width 65 height 26
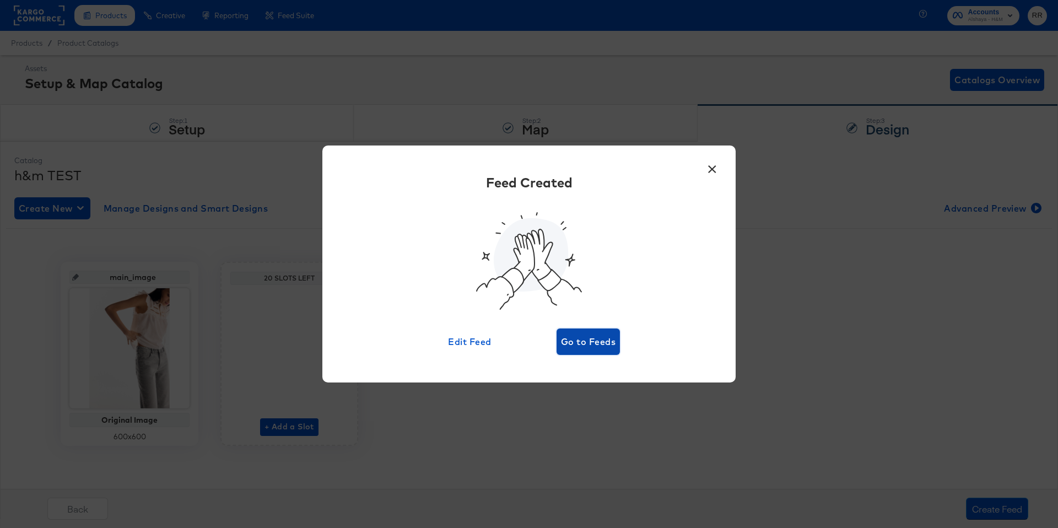
click at [599, 348] on span "Go to Feeds" at bounding box center [588, 341] width 55 height 15
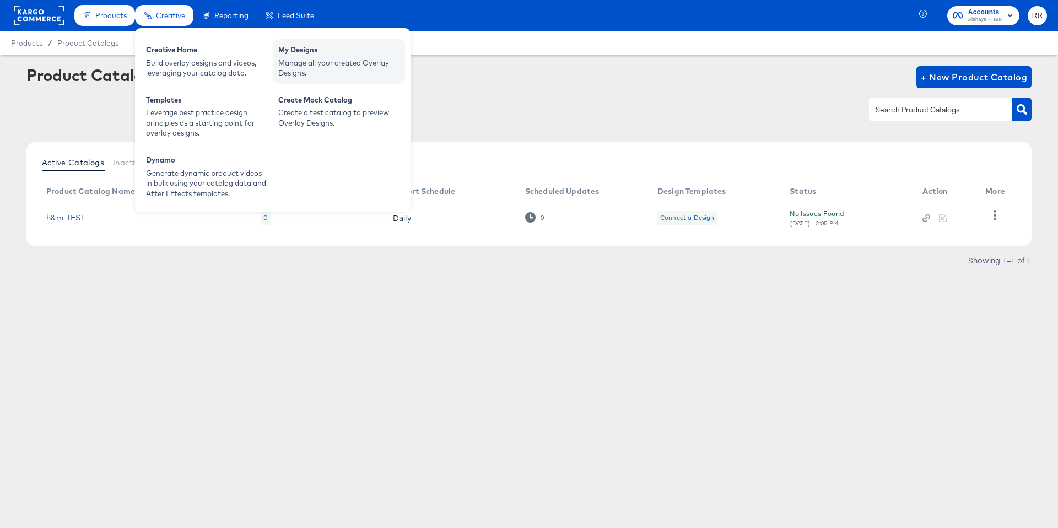
click at [308, 58] on div "Manage all your created Overlay Designs." at bounding box center [338, 68] width 121 height 20
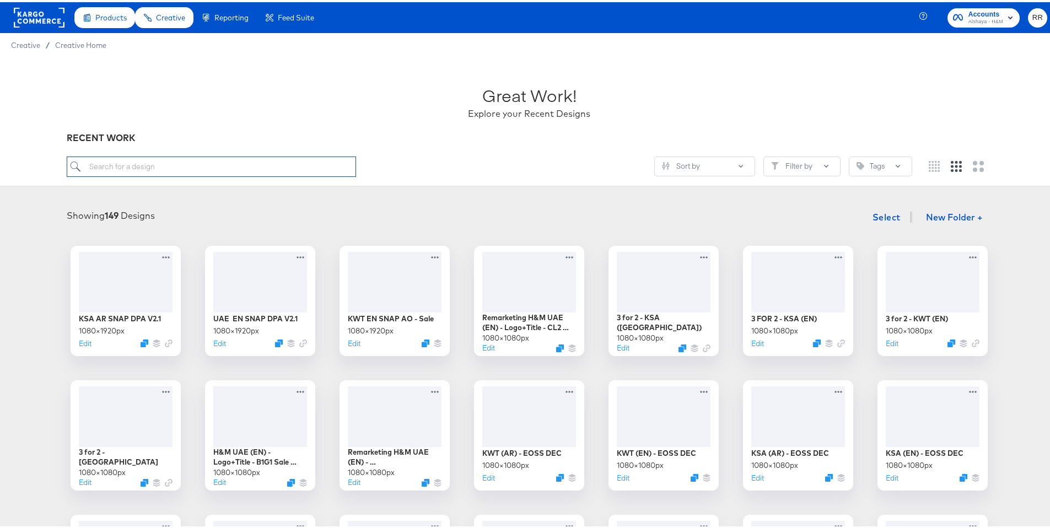
click at [249, 168] on input "search" at bounding box center [212, 164] width 290 height 20
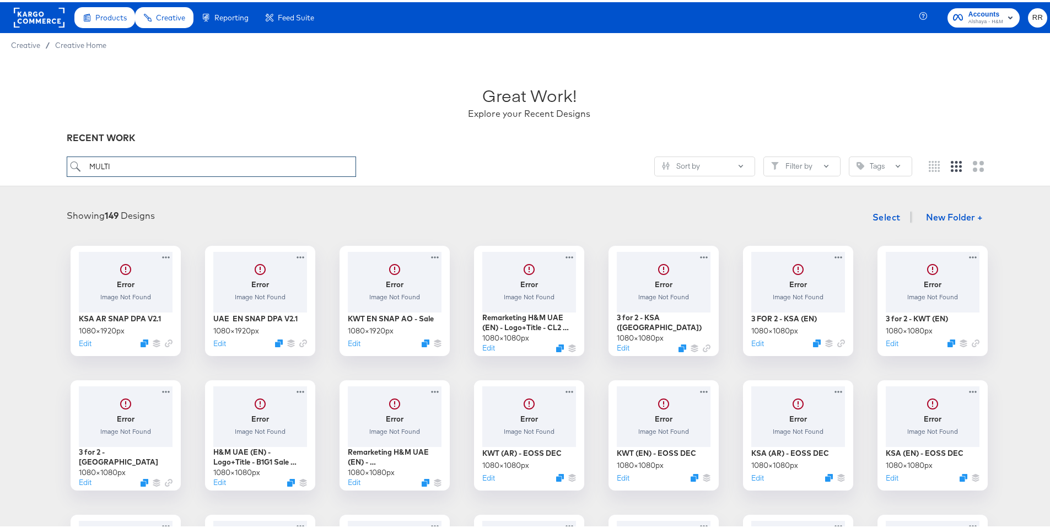
type input "MULTI"
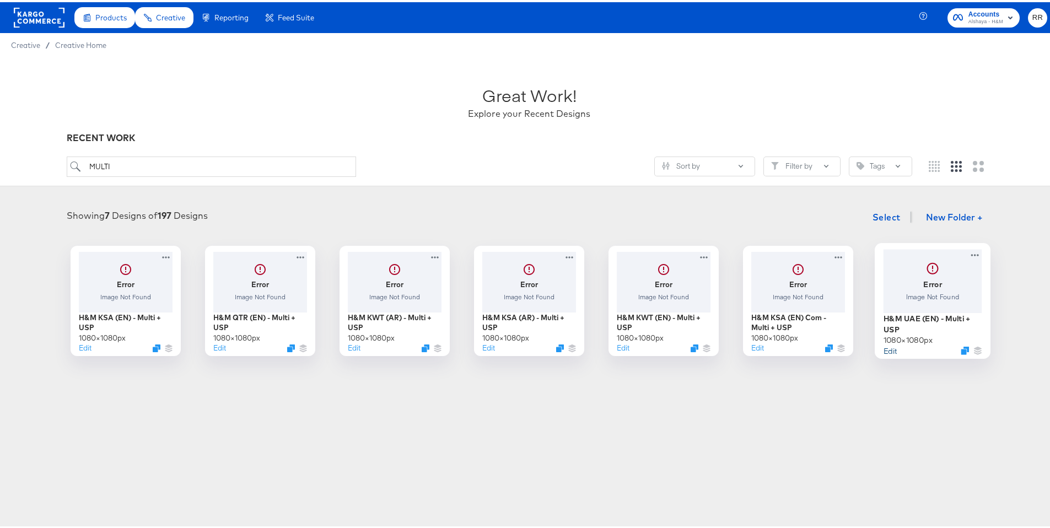
click at [887, 352] on button "Edit" at bounding box center [890, 348] width 13 height 10
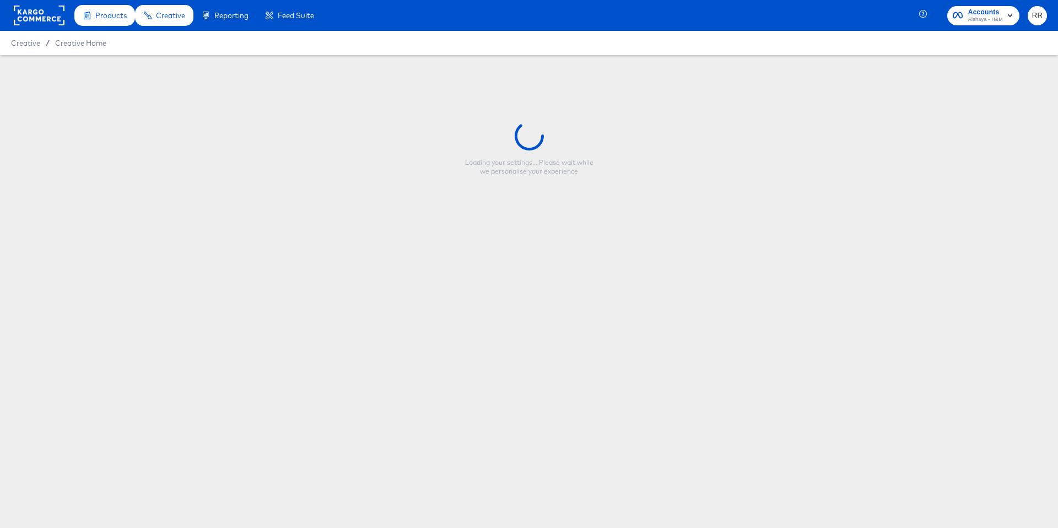
type input "H&M UAE (EN) - Multi + USP"
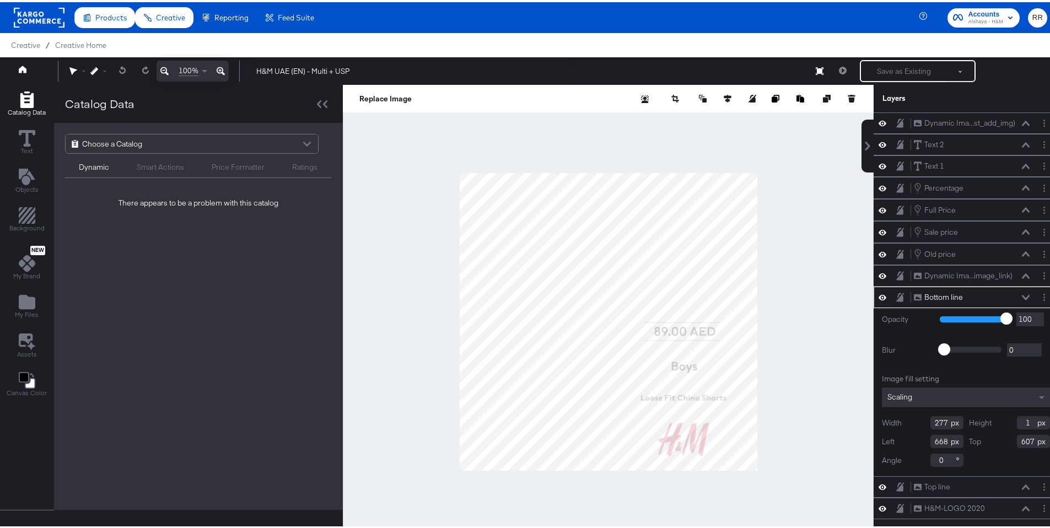
click at [236, 150] on div "Choose a Catalog" at bounding box center [192, 141] width 252 height 19
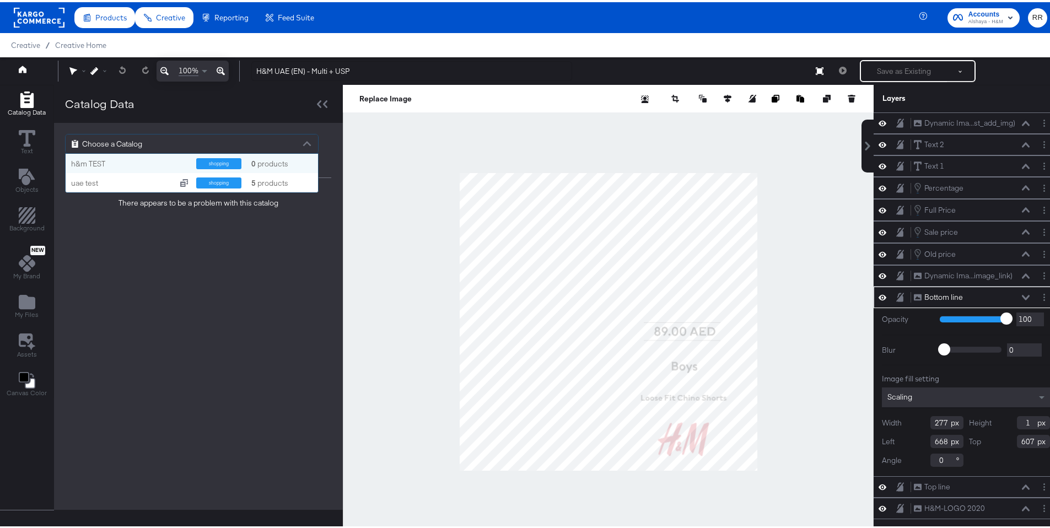
scroll to position [30, 244]
click at [158, 183] on div "uae test" at bounding box center [121, 181] width 101 height 10
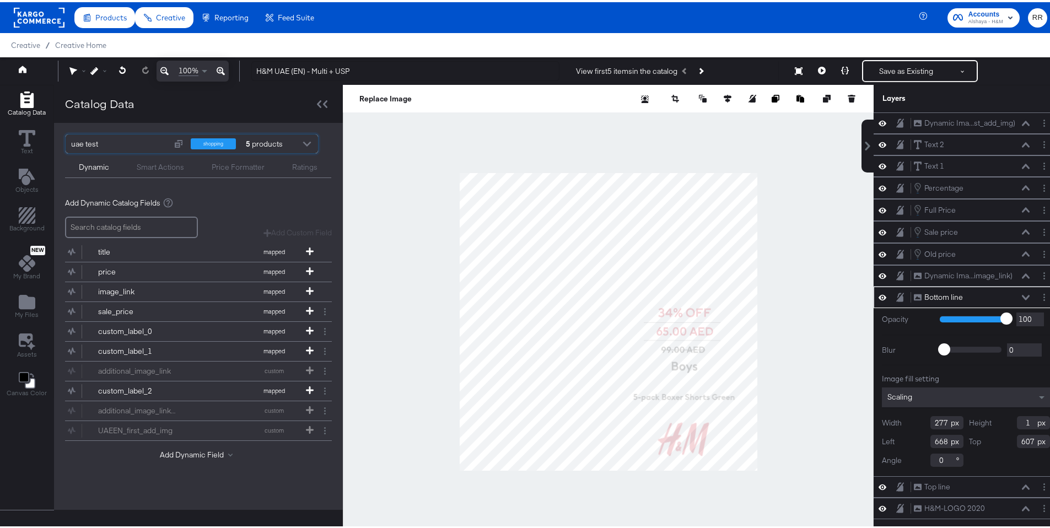
click at [284, 141] on div "shopping 5 products" at bounding box center [246, 141] width 111 height 19
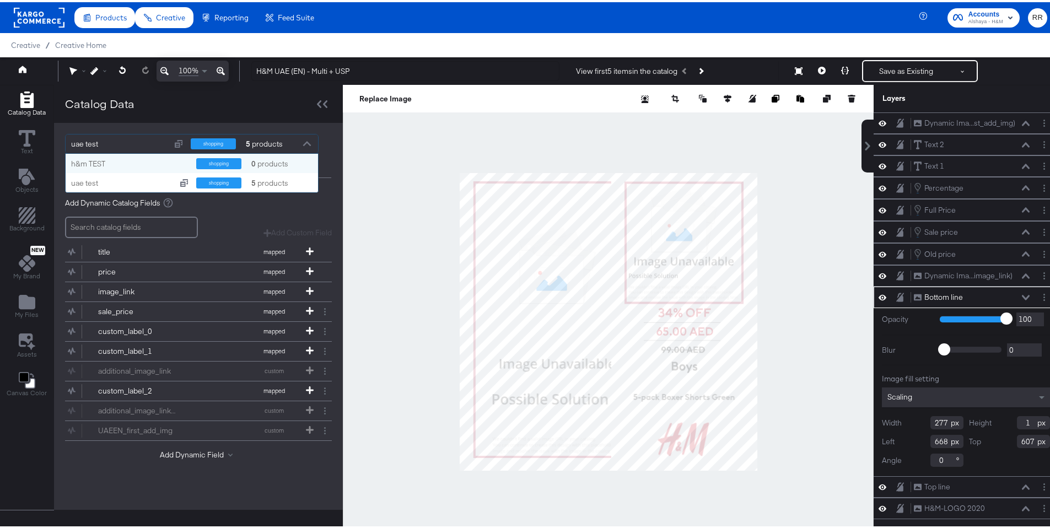
click at [274, 160] on div "0 products" at bounding box center [266, 162] width 33 height 10
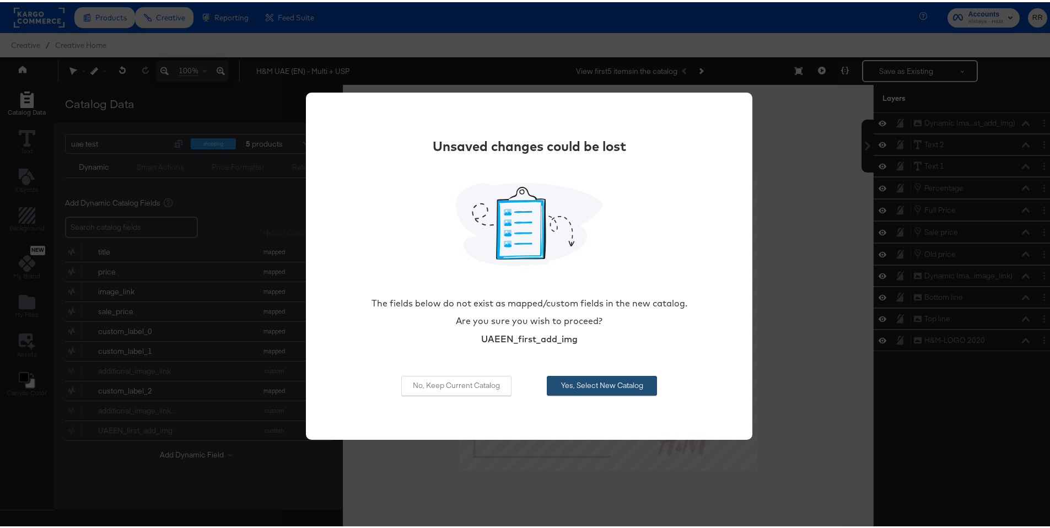
click at [605, 381] on button "Yes, Select New Catalog" at bounding box center [602, 384] width 110 height 20
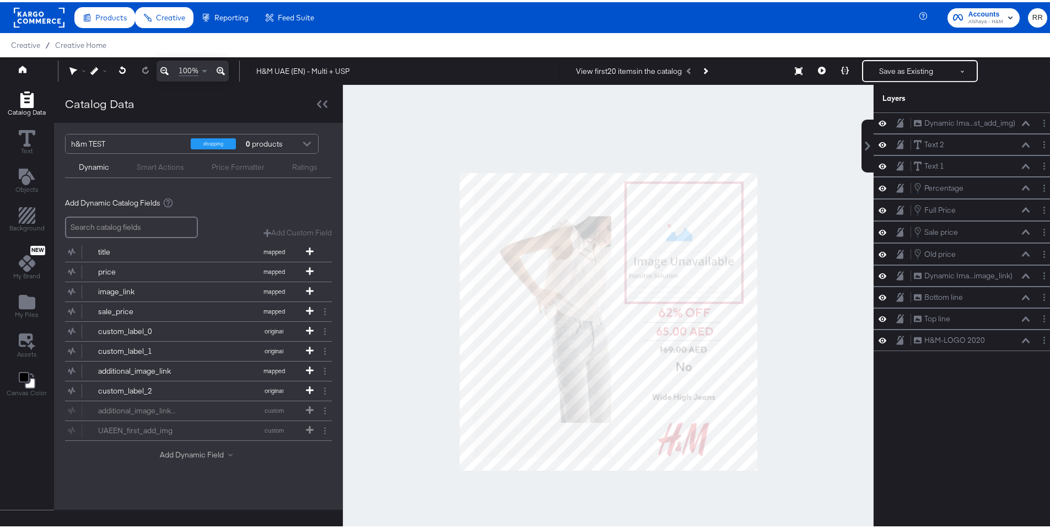
click at [191, 451] on button "Add Dynamic Field" at bounding box center [198, 453] width 77 height 10
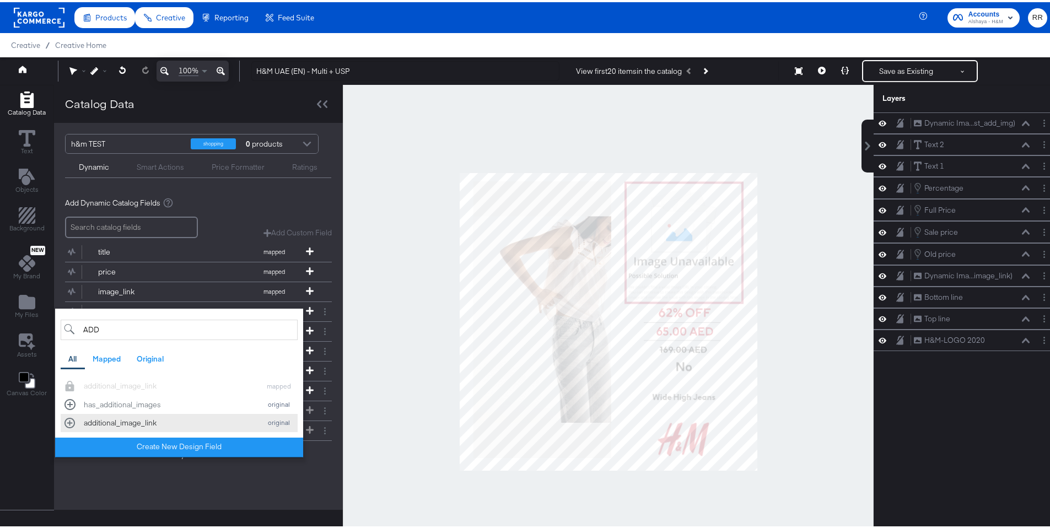
type input "ADD"
click at [159, 422] on div "additional_image_link" at bounding box center [169, 421] width 171 height 10
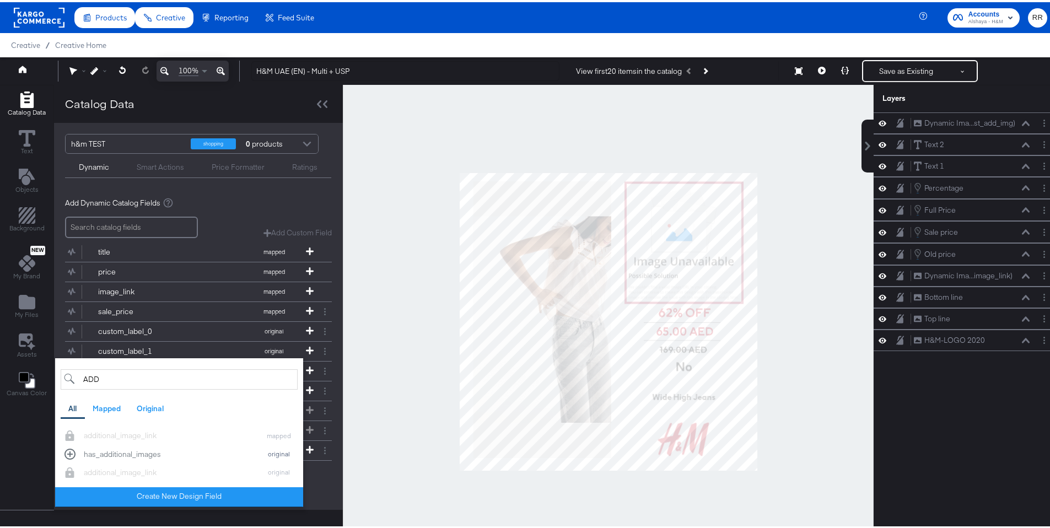
click at [316, 476] on div "Add Dynamic Field ADD All Mapped Original additional_image_link mapped has_addi…" at bounding box center [198, 475] width 267 height 15
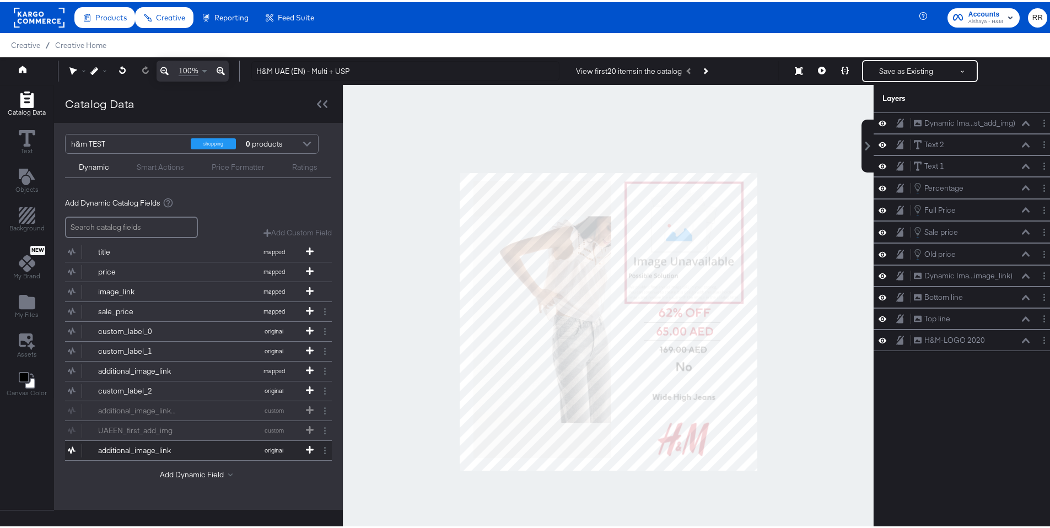
click at [178, 449] on button "additional_image_link original" at bounding box center [191, 448] width 253 height 19
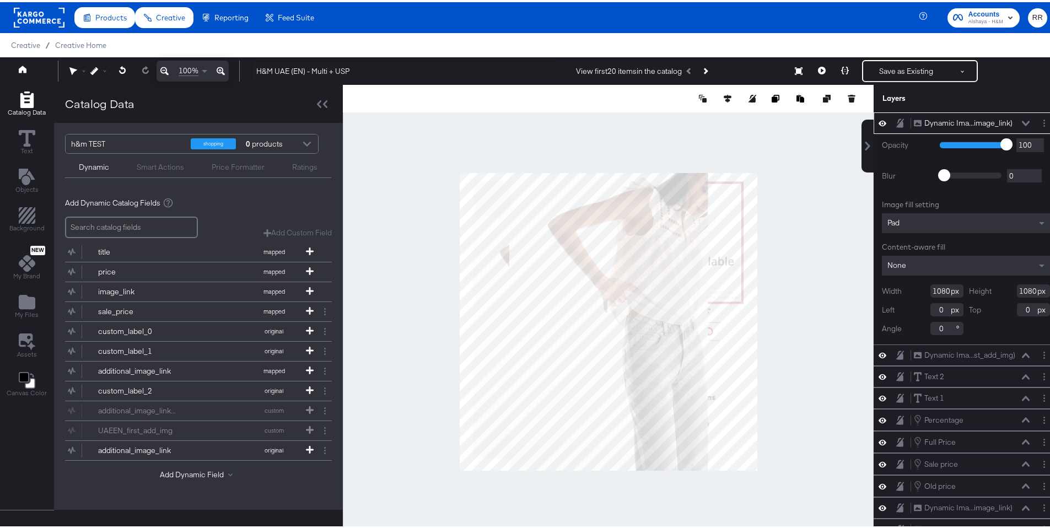
type input "526"
type input "554"
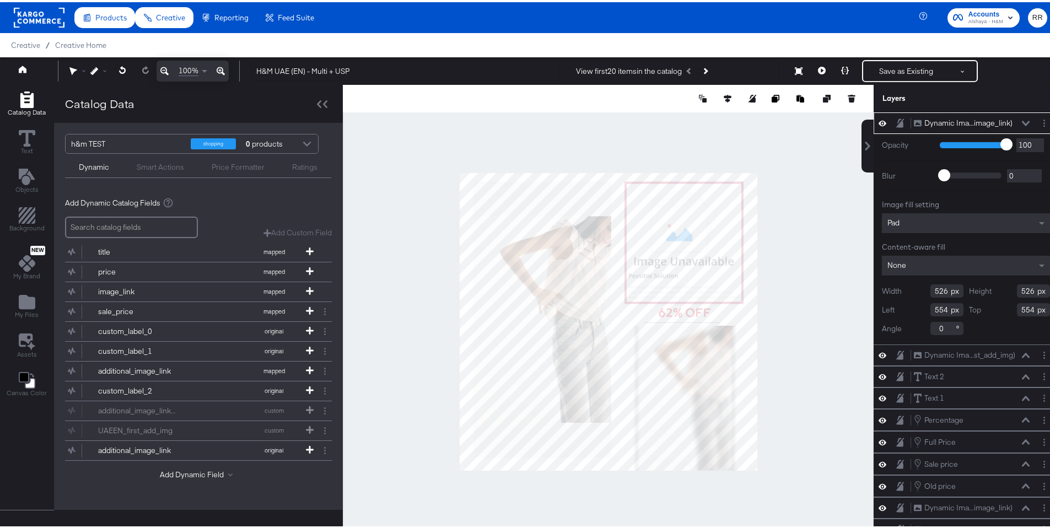
type input "184"
type input "160"
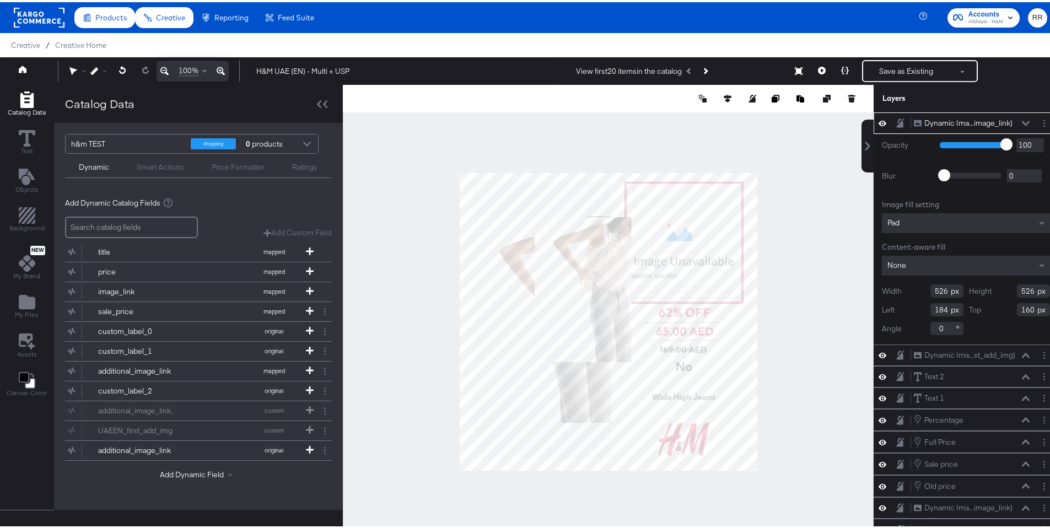
type input "347"
type input "371"
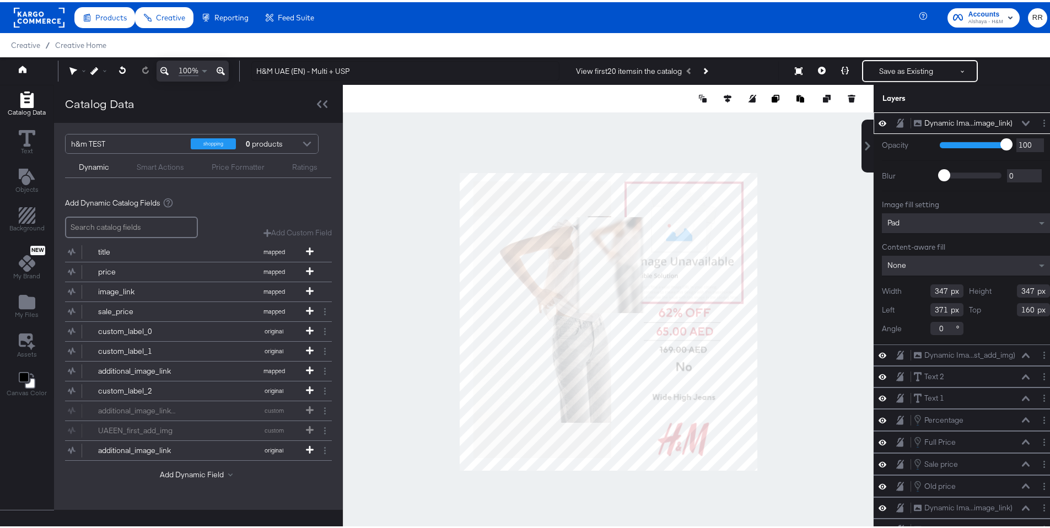
type input "158"
click at [848, 96] on icon at bounding box center [852, 97] width 8 height 8
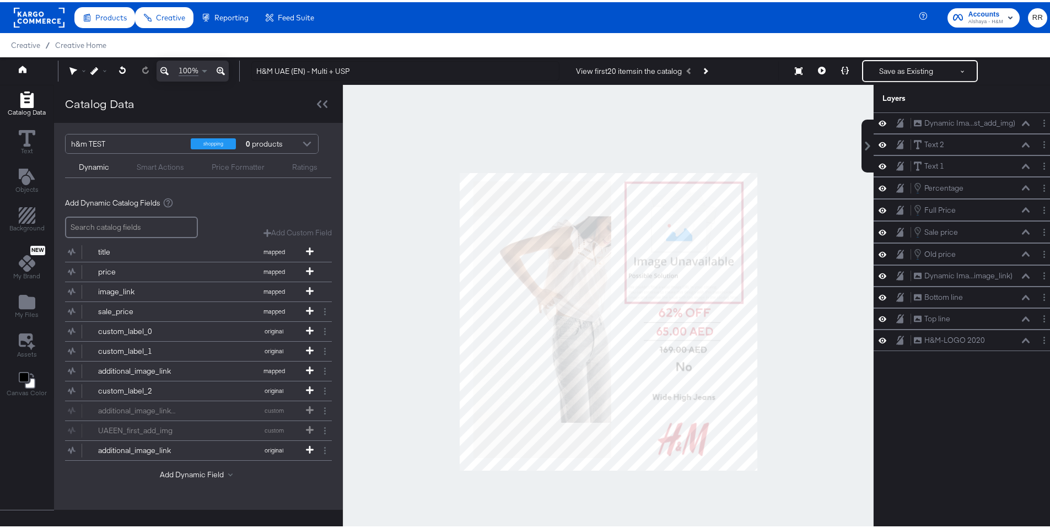
click at [782, 221] on div at bounding box center [608, 320] width 531 height 474
click at [297, 233] on div "Add Custom Field" at bounding box center [298, 230] width 68 height 10
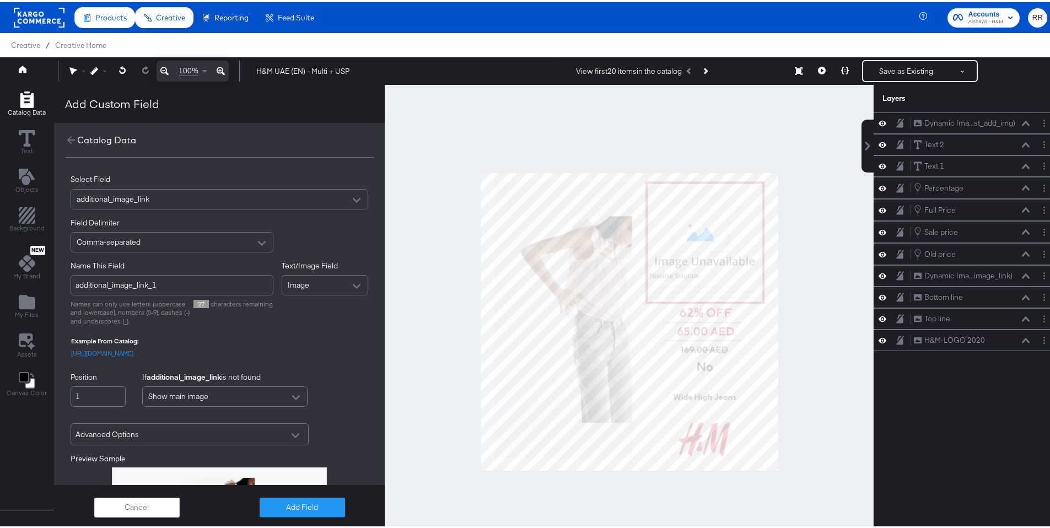
click at [191, 199] on div "additional_image_link" at bounding box center [219, 196] width 297 height 19
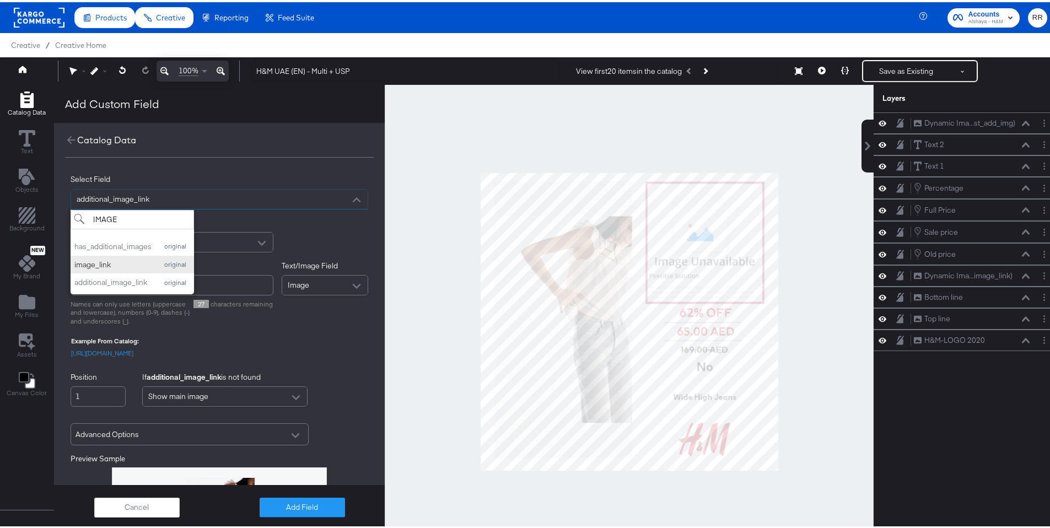
type input "IMAGE"
click at [139, 264] on div "image_link" at bounding box center [112, 262] width 77 height 10
type input "image_link_1"
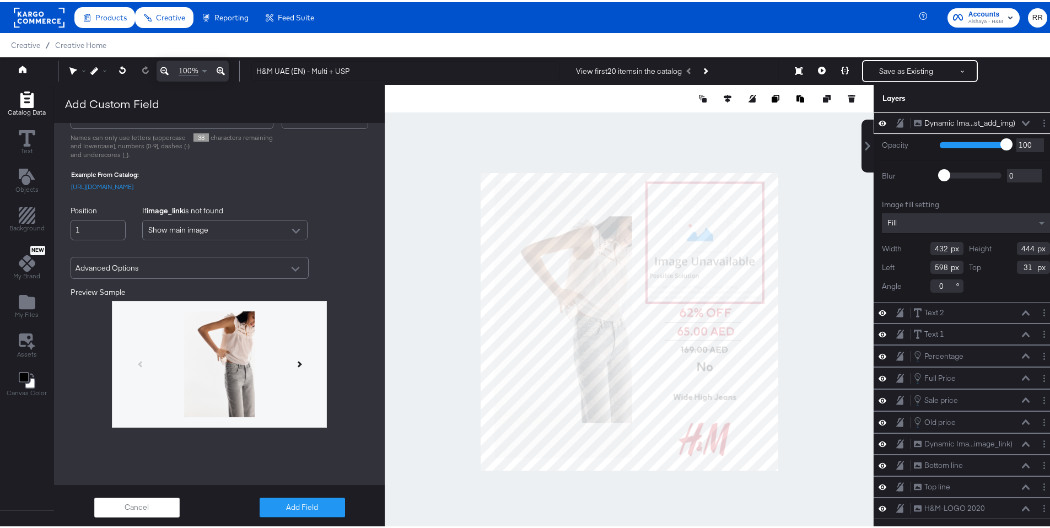
scroll to position [188, 0]
click at [295, 363] on icon at bounding box center [298, 362] width 6 height 6
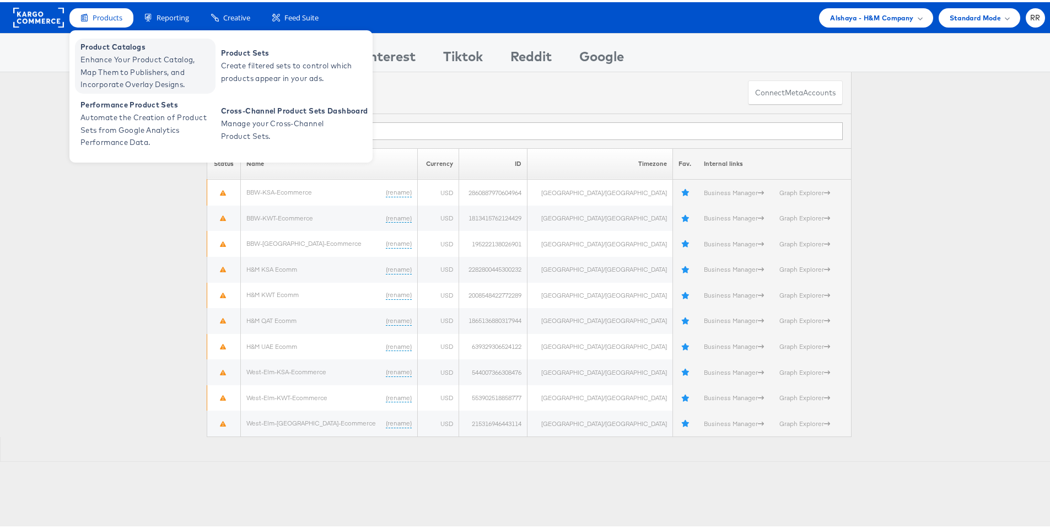
click at [114, 46] on span "Product Catalogs" at bounding box center [146, 45] width 132 height 13
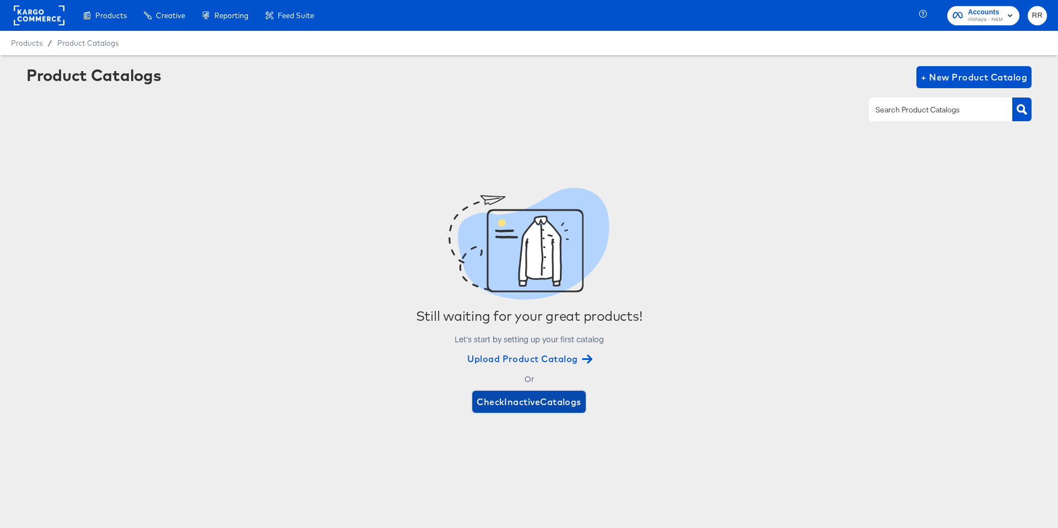
click at [543, 400] on span "Check Inactive Catalogs" at bounding box center [529, 401] width 105 height 15
